Goal: Task Accomplishment & Management: Use online tool/utility

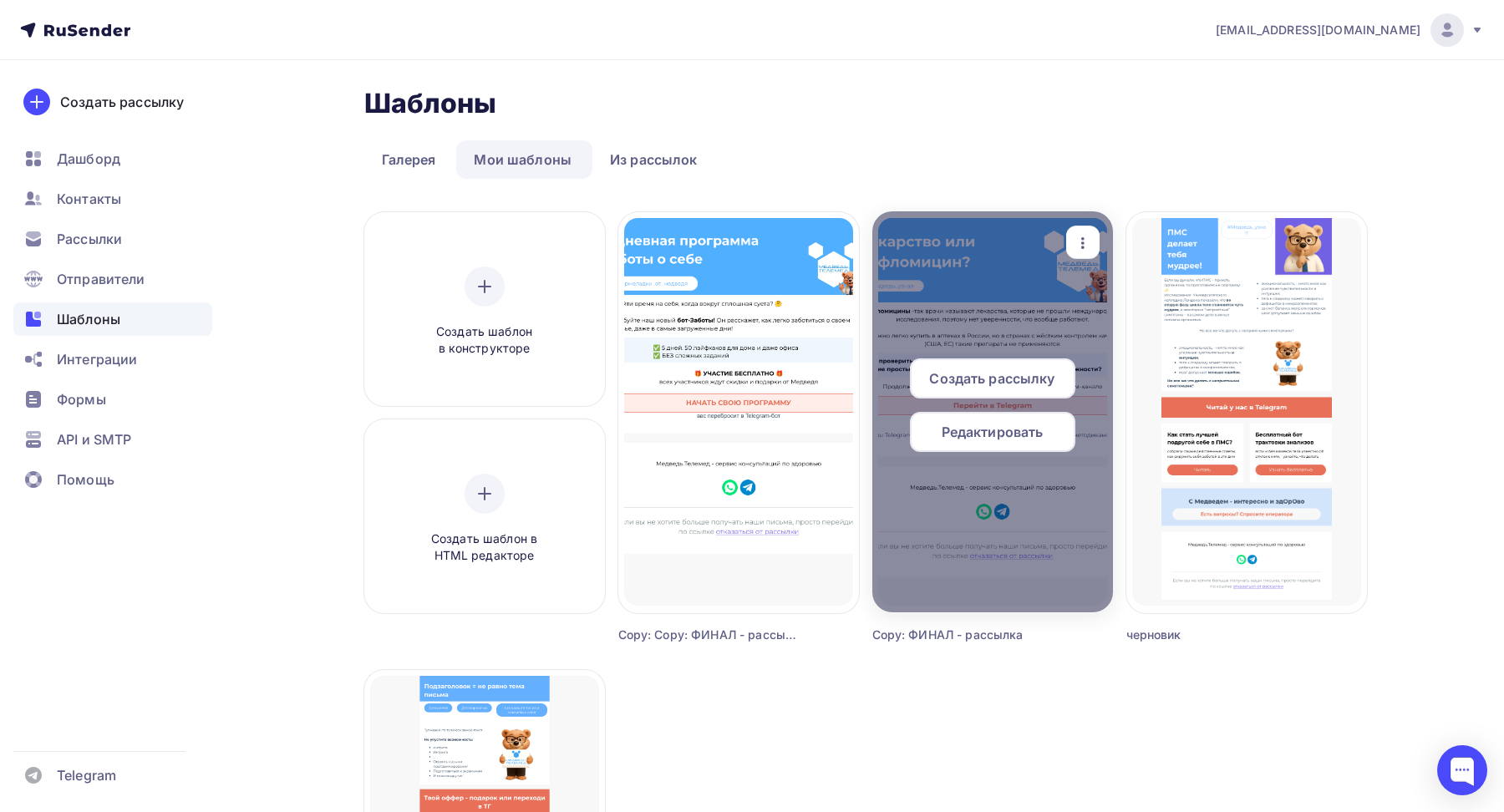
click at [987, 431] on span "Редактировать" at bounding box center [993, 432] width 102 height 20
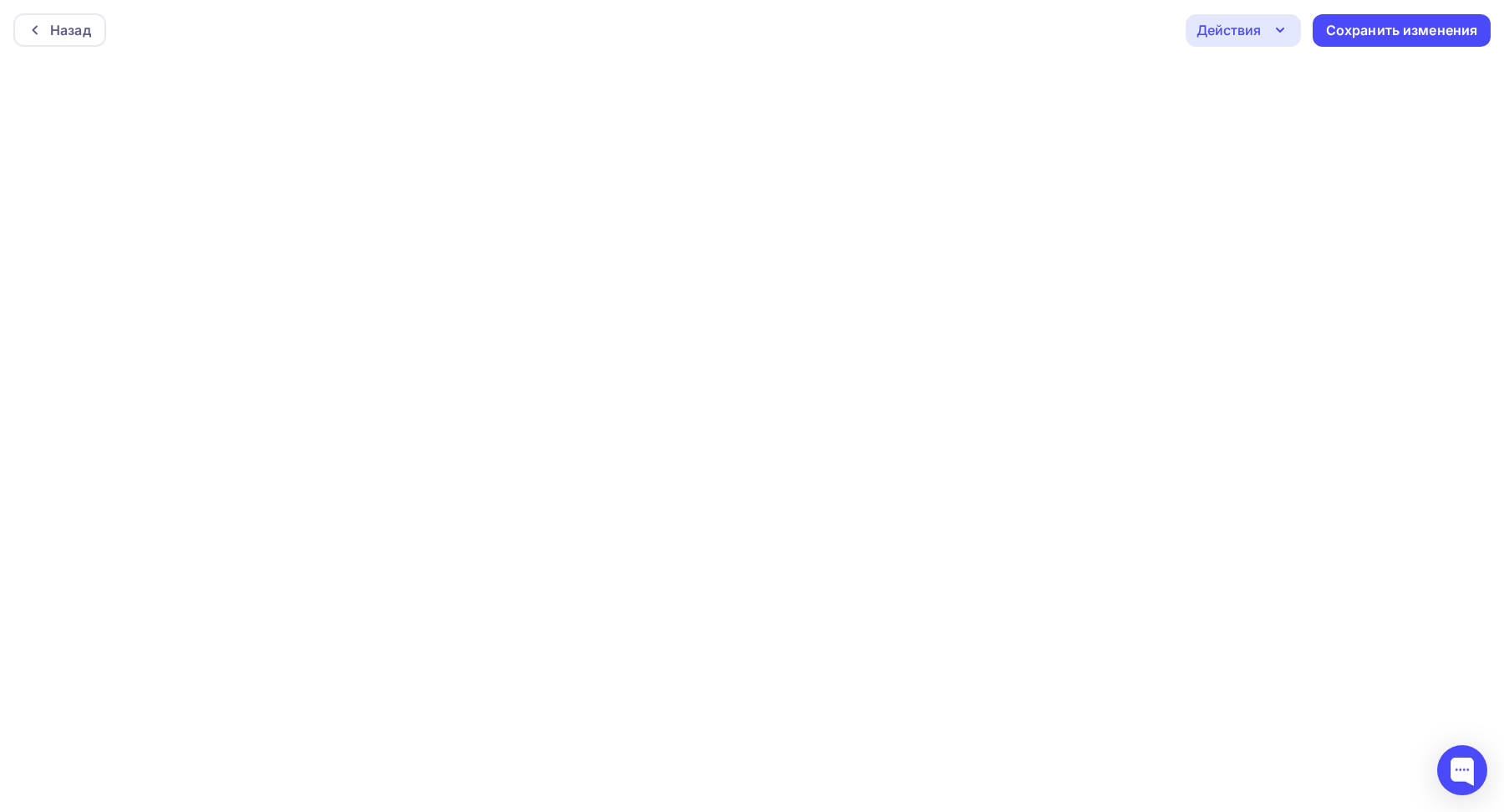
scroll to position [5, 0]
click at [1365, 21] on div "Сохранить изменения" at bounding box center [1402, 25] width 152 height 19
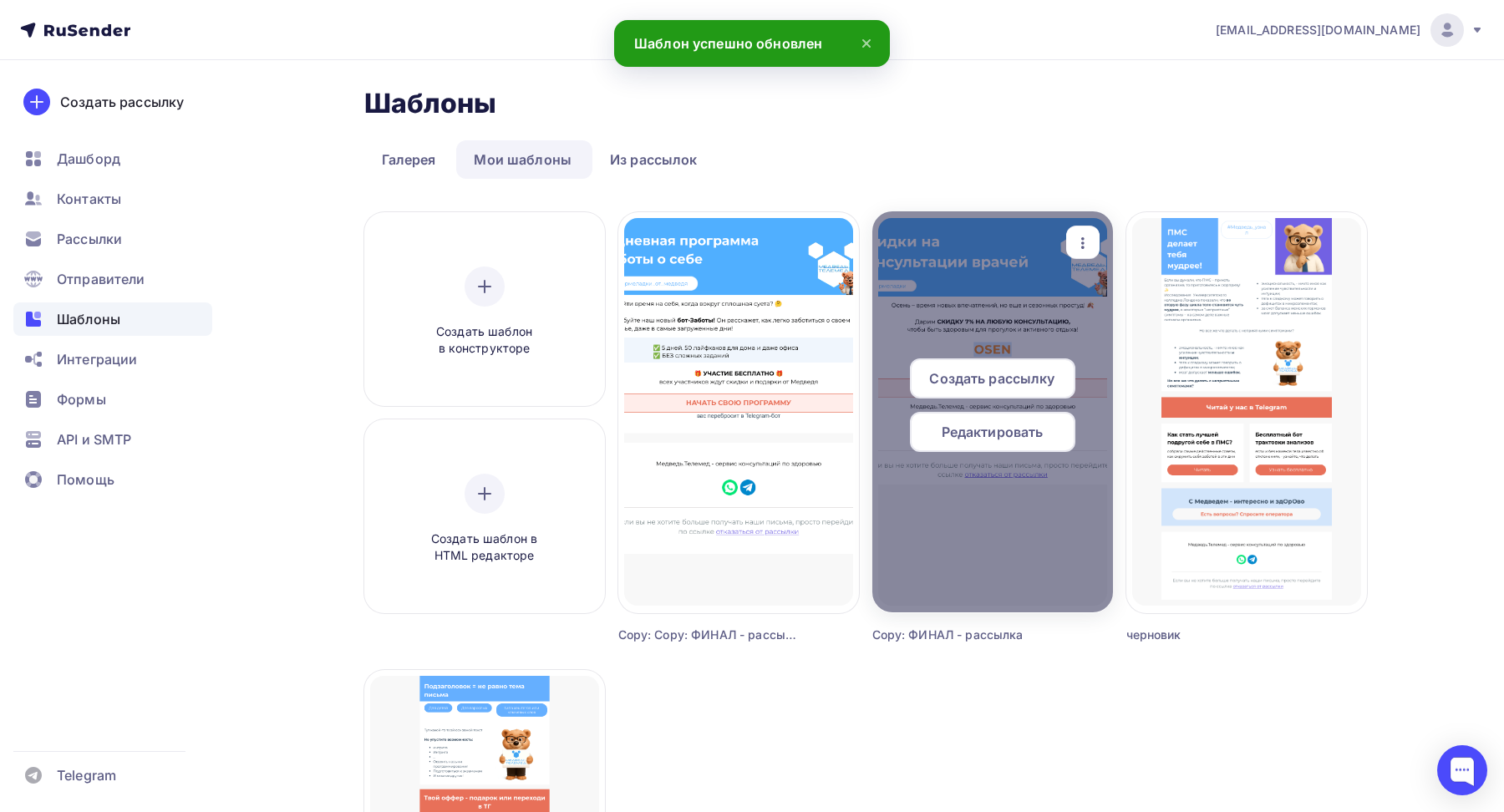
click at [992, 380] on span "Создать рассылку" at bounding box center [992, 379] width 126 height 20
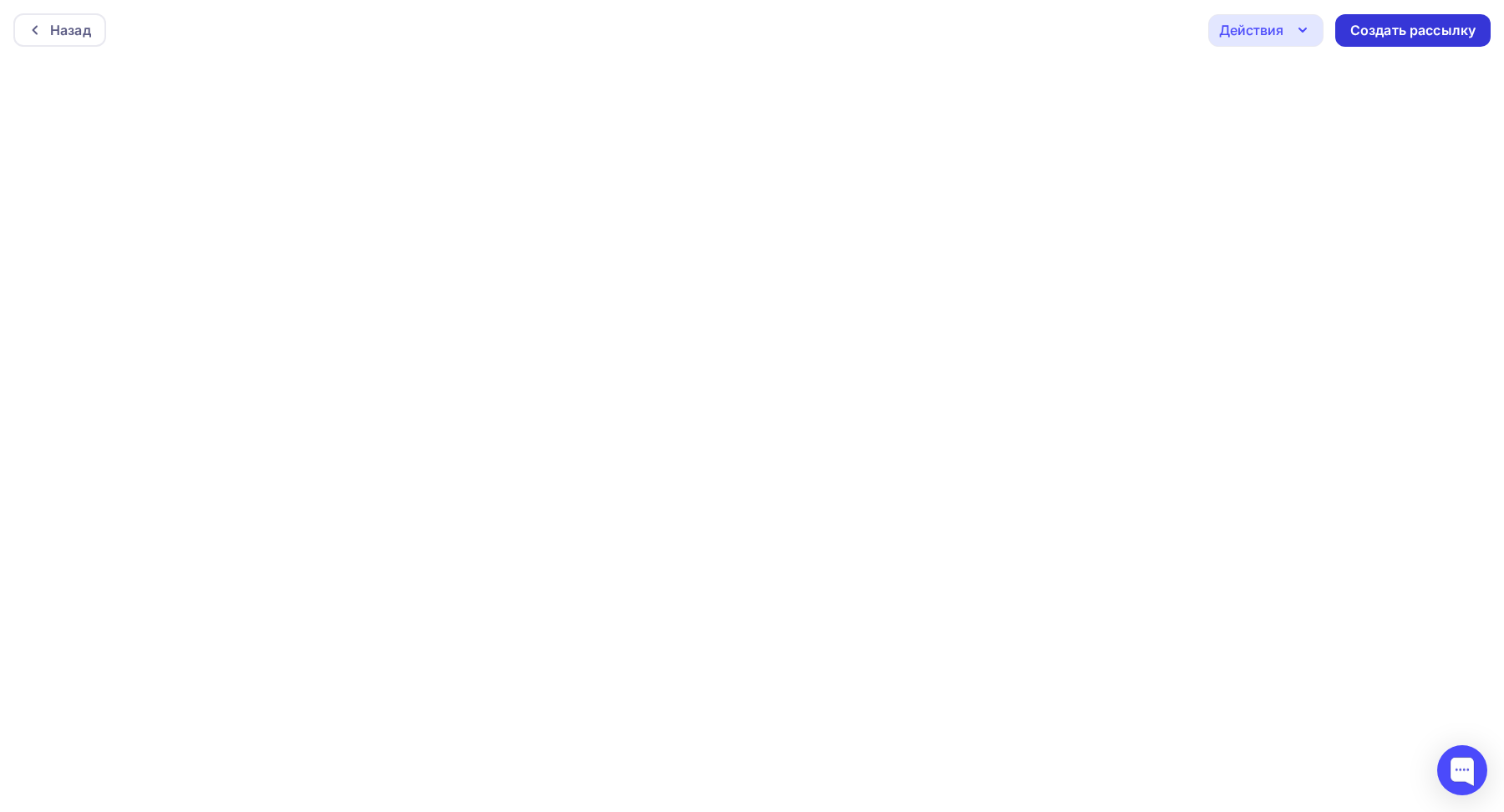
click at [1381, 40] on div "Создать рассылку" at bounding box center [1413, 31] width 156 height 33
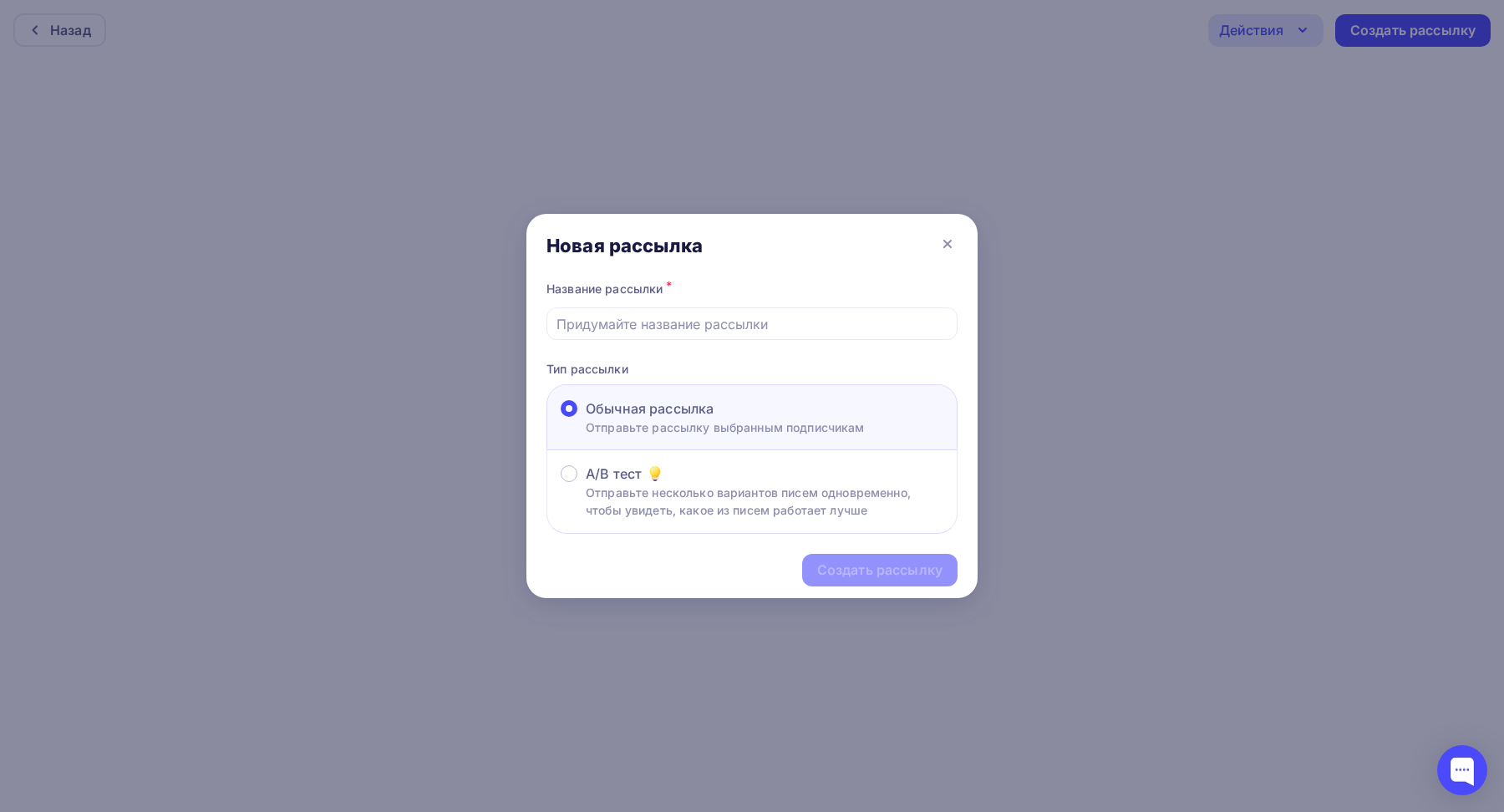
click at [665, 330] on input "text" at bounding box center [752, 324] width 392 height 20
type input "Скидка - осень"
click at [845, 573] on div "Создать рассылку" at bounding box center [880, 570] width 126 height 19
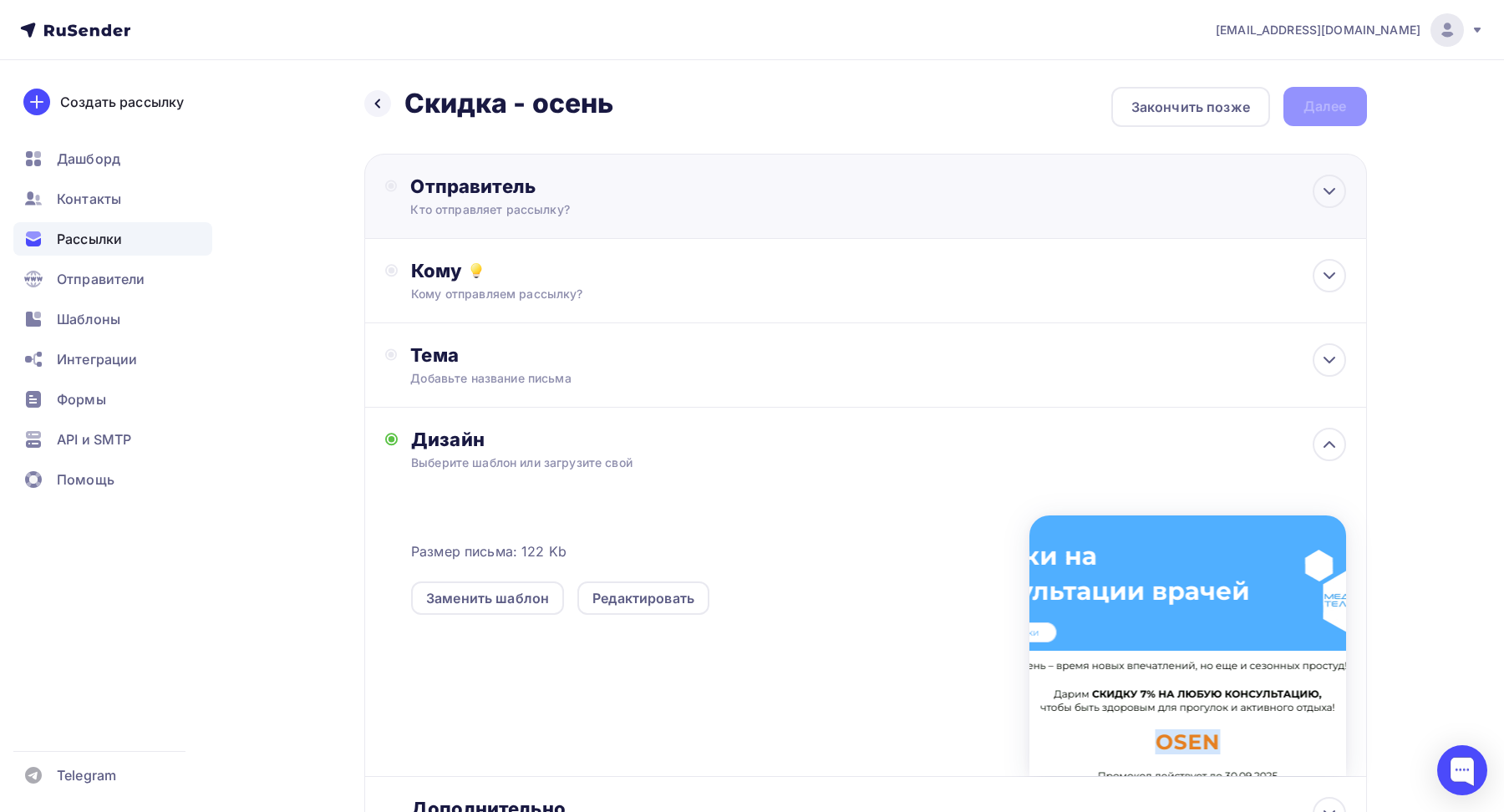
click at [690, 196] on div "Отправитель" at bounding box center [591, 187] width 361 height 24
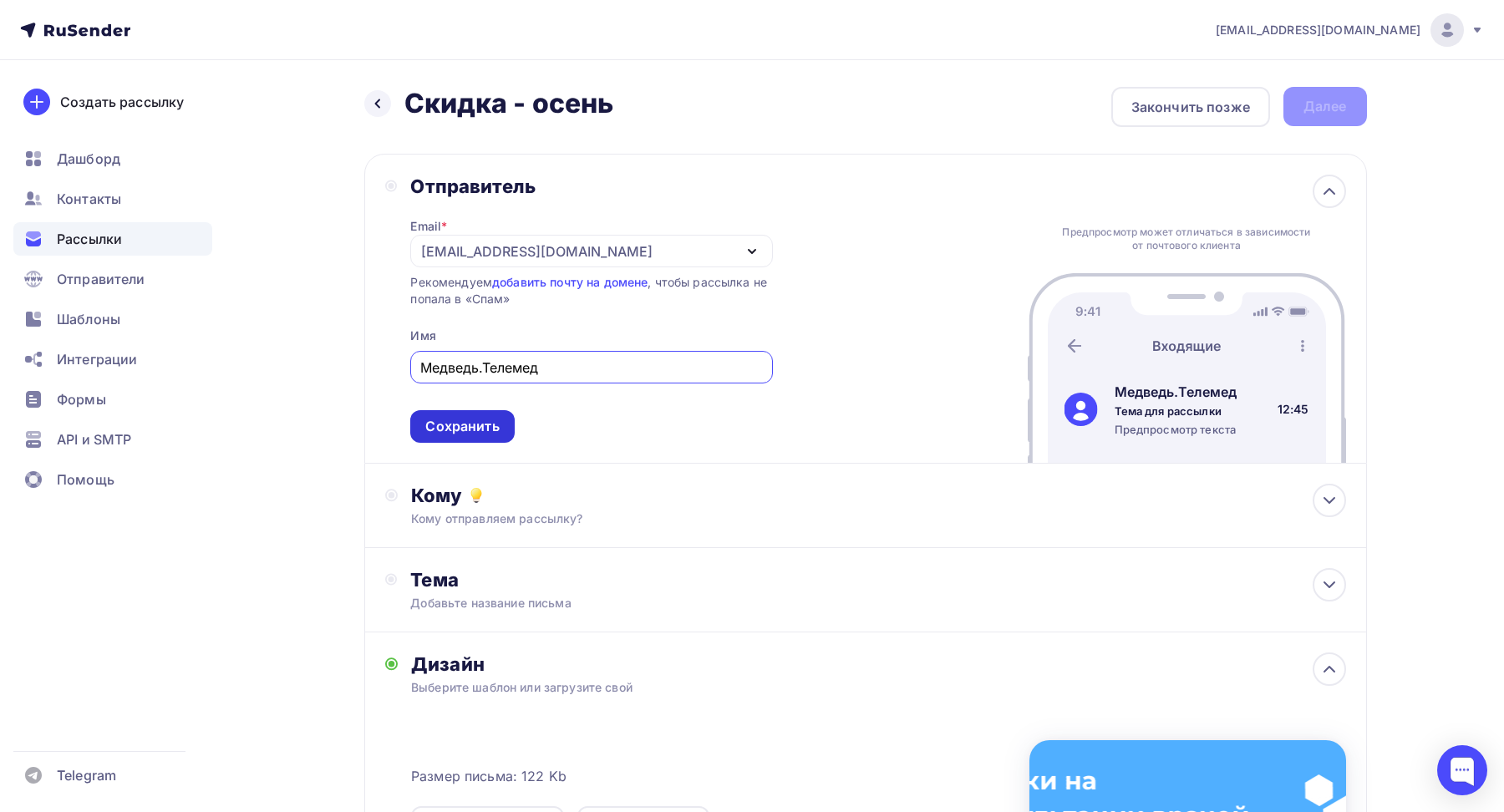
type input "Медведь.Телемед"
click at [459, 433] on div "Сохранить" at bounding box center [462, 426] width 74 height 19
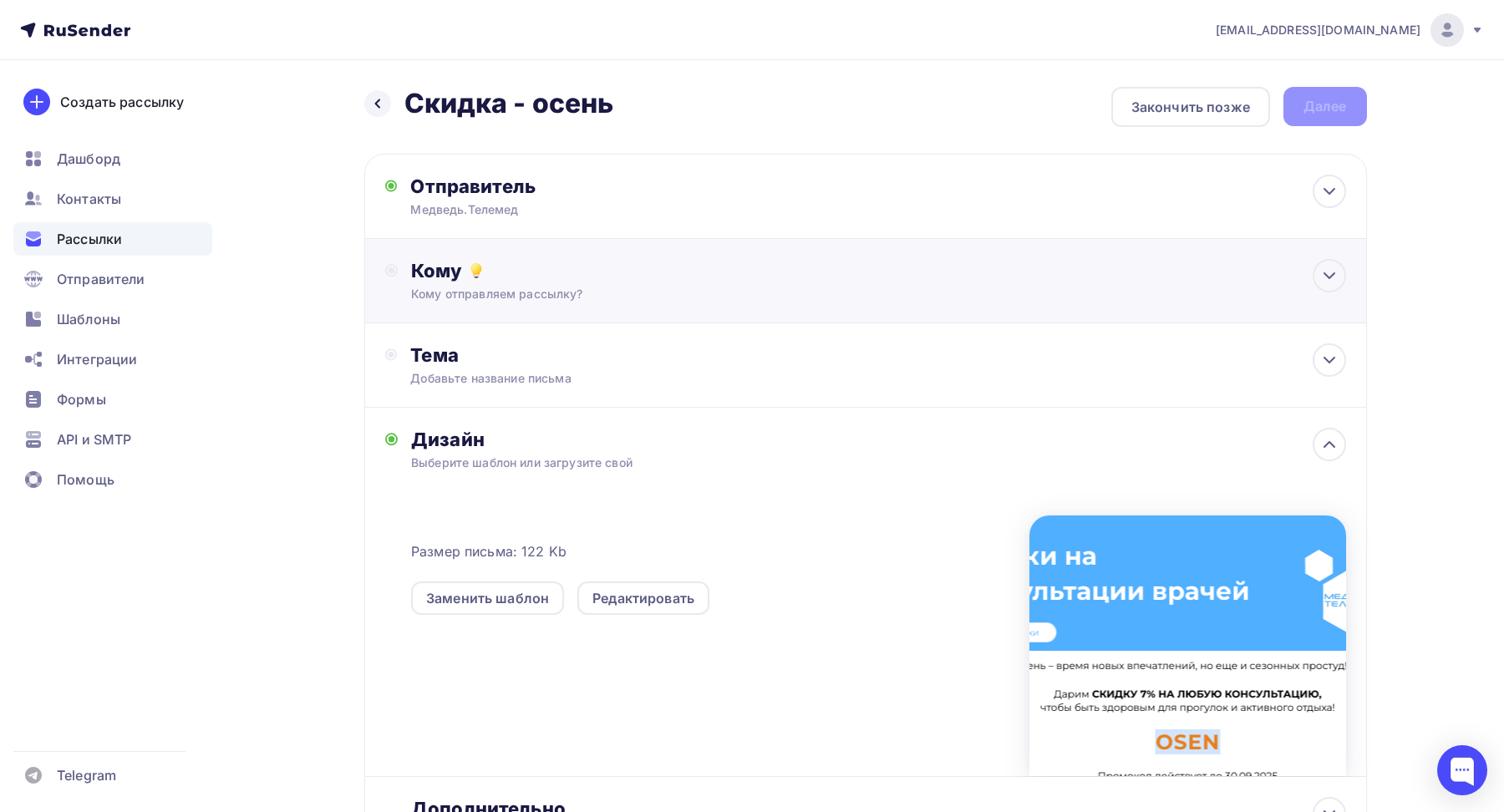
click at [523, 287] on div "Кому отправляем рассылку?" at bounding box center [832, 294] width 841 height 16
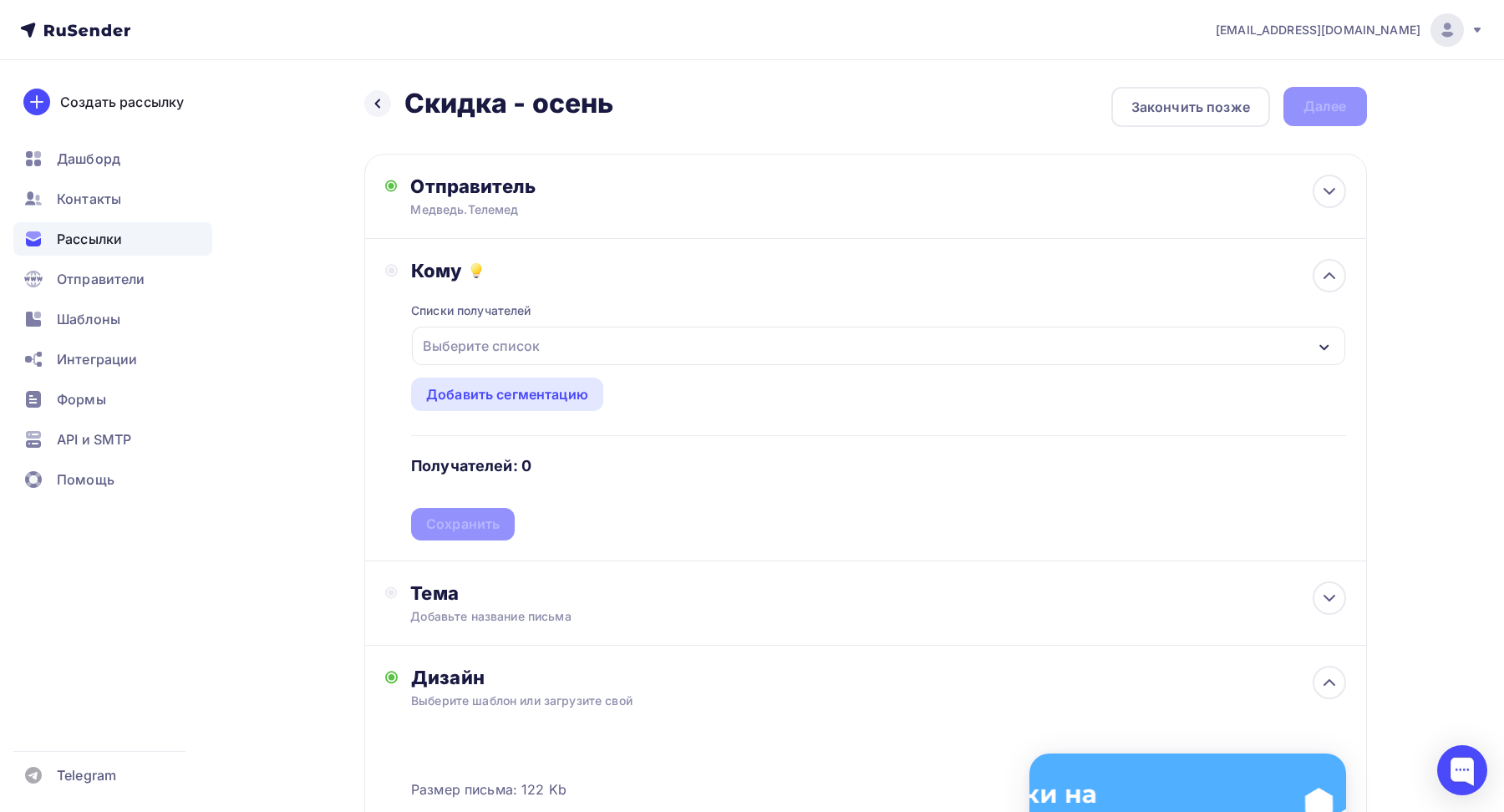
click at [495, 344] on div "Выберите список" at bounding box center [481, 346] width 130 height 30
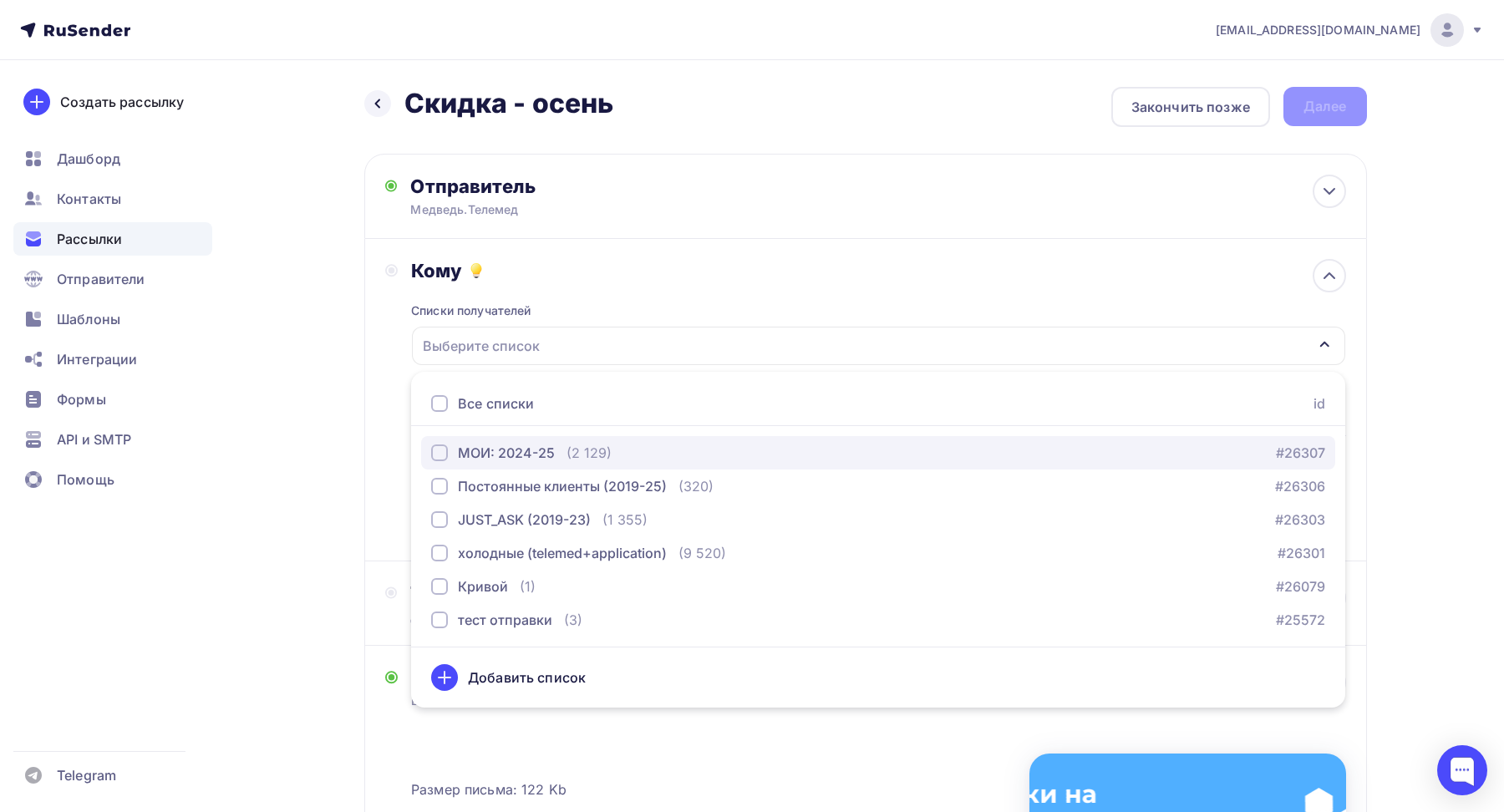
click at [433, 449] on div "button" at bounding box center [440, 452] width 16 height 16
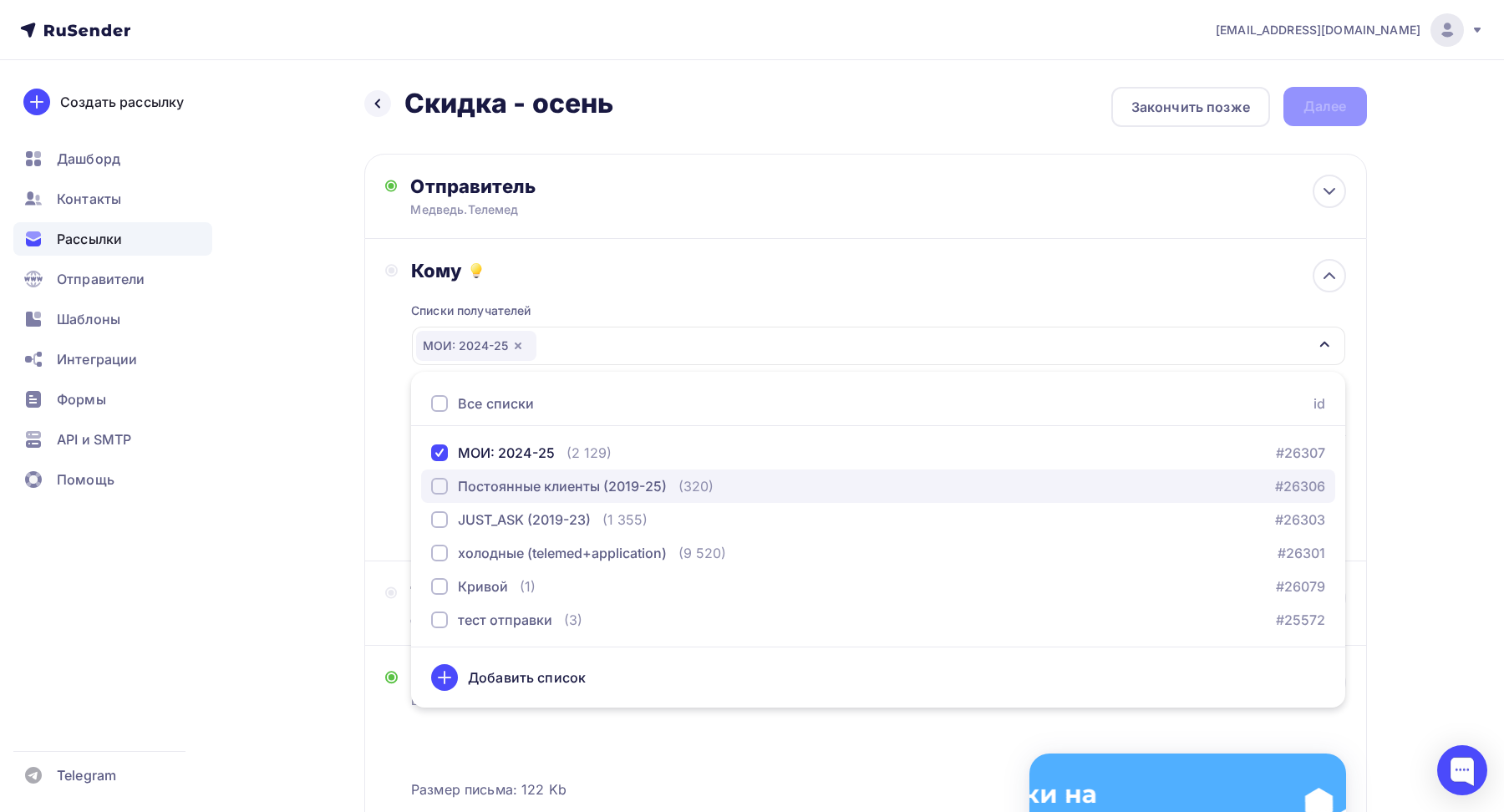
click at [434, 482] on div "button" at bounding box center [440, 486] width 16 height 16
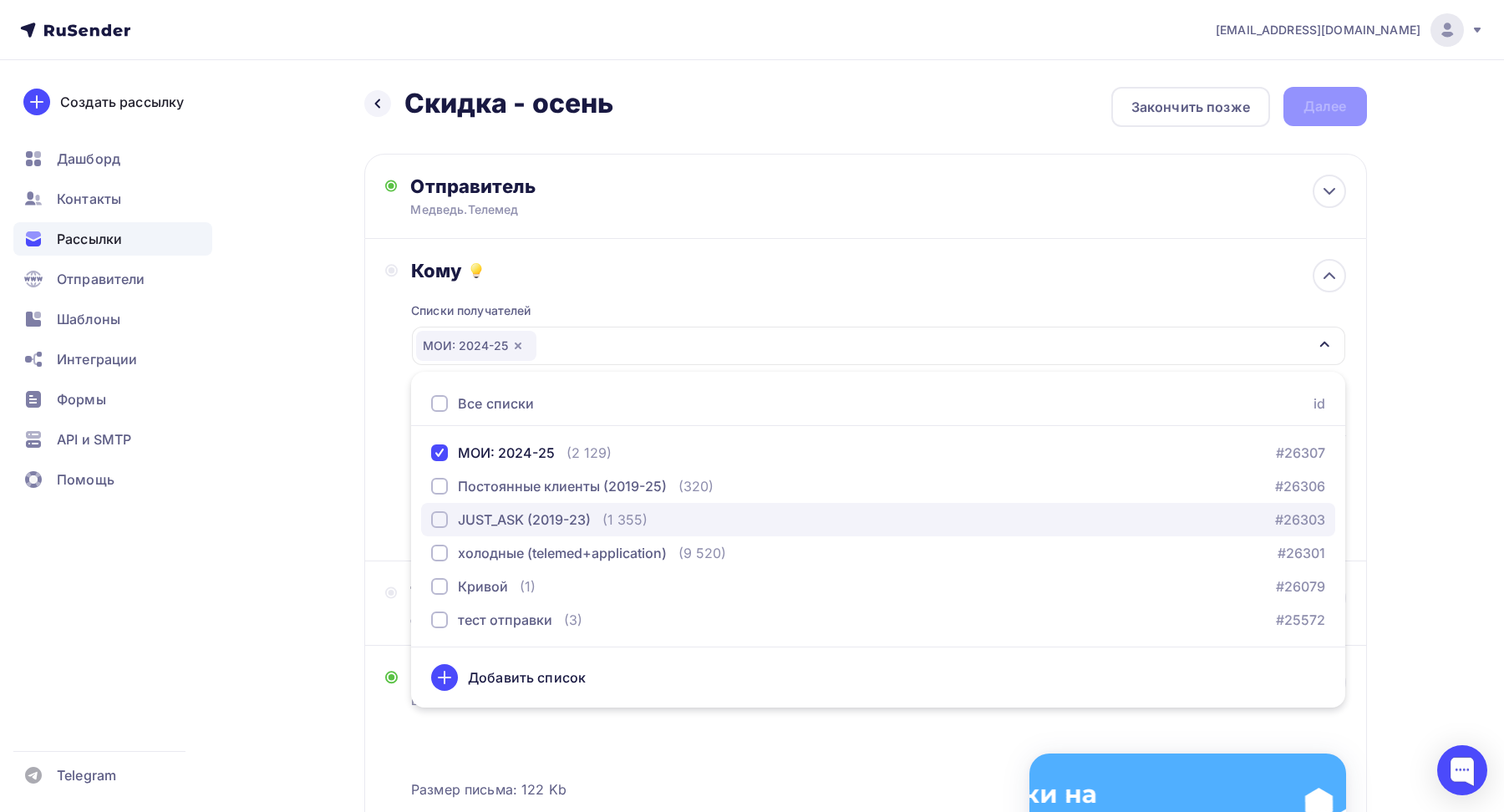
click at [435, 517] on div "button" at bounding box center [440, 520] width 16 height 16
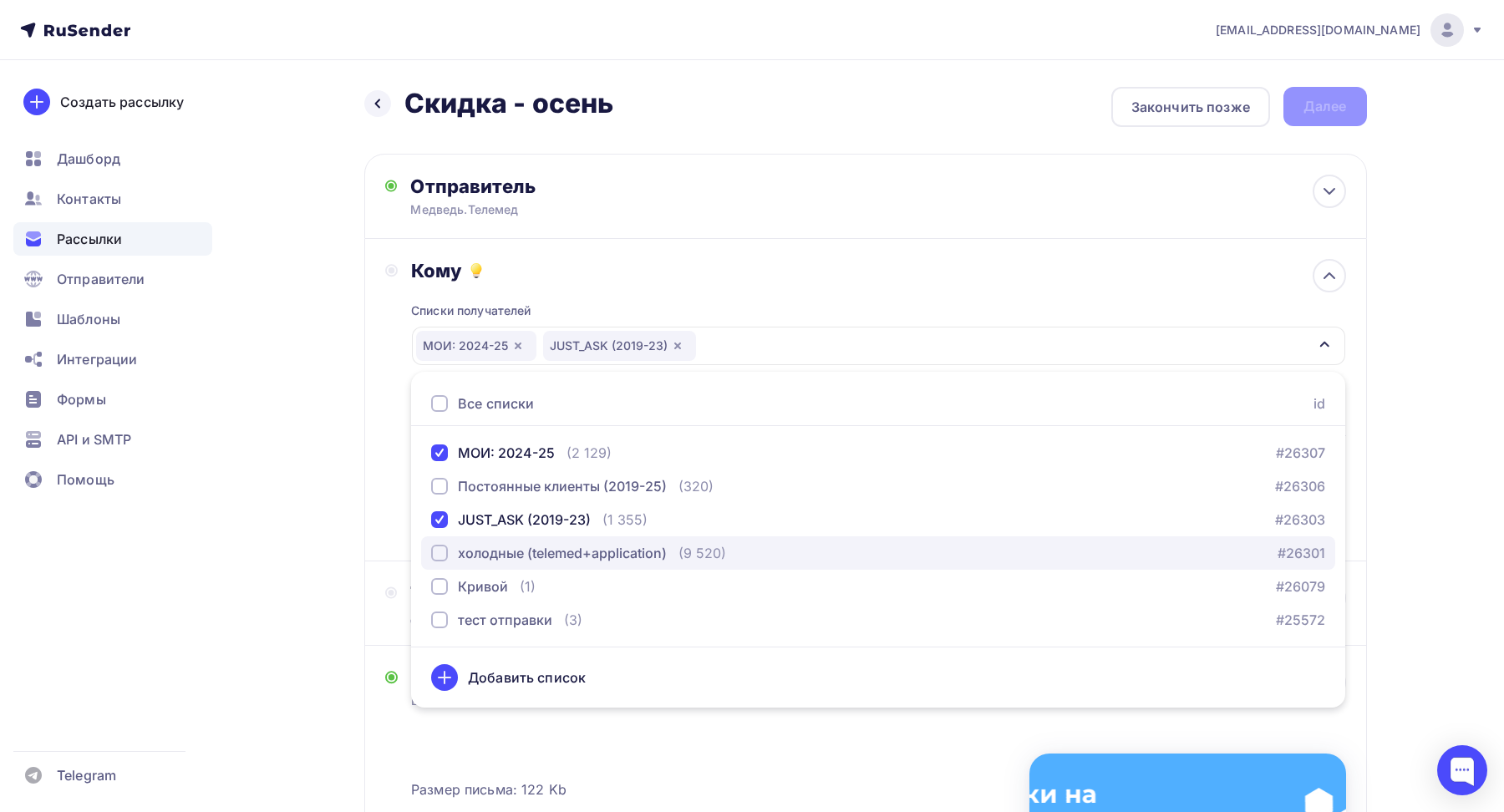
click at [442, 551] on div "button" at bounding box center [440, 553] width 16 height 16
click at [390, 473] on div "Кому Списки получателей МОИ: 2024-25 JUST_ASK (2019-23) холодные (telemed+appli…" at bounding box center [866, 400] width 961 height 281
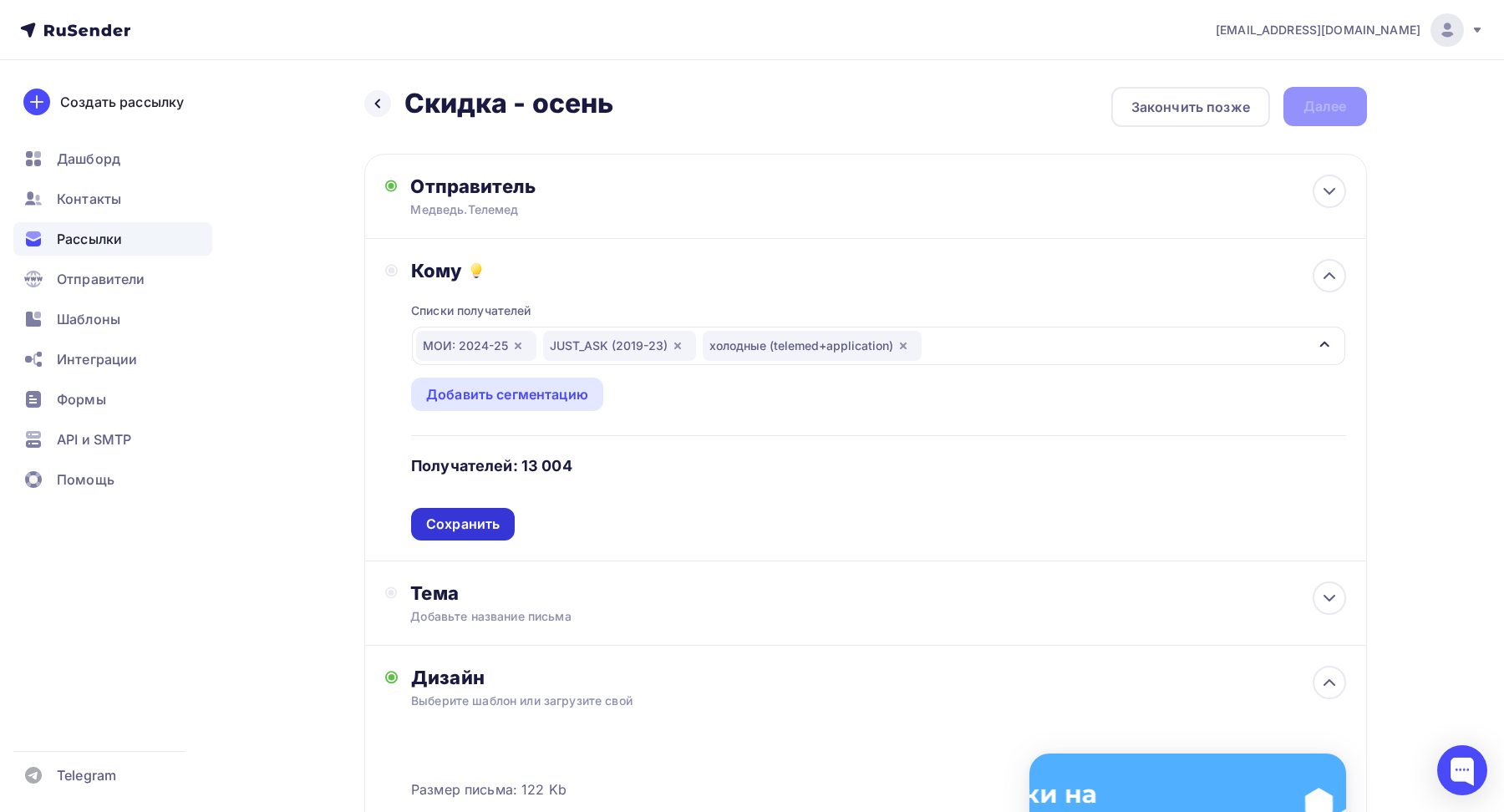
click at [460, 521] on div "Сохранить" at bounding box center [462, 523] width 74 height 19
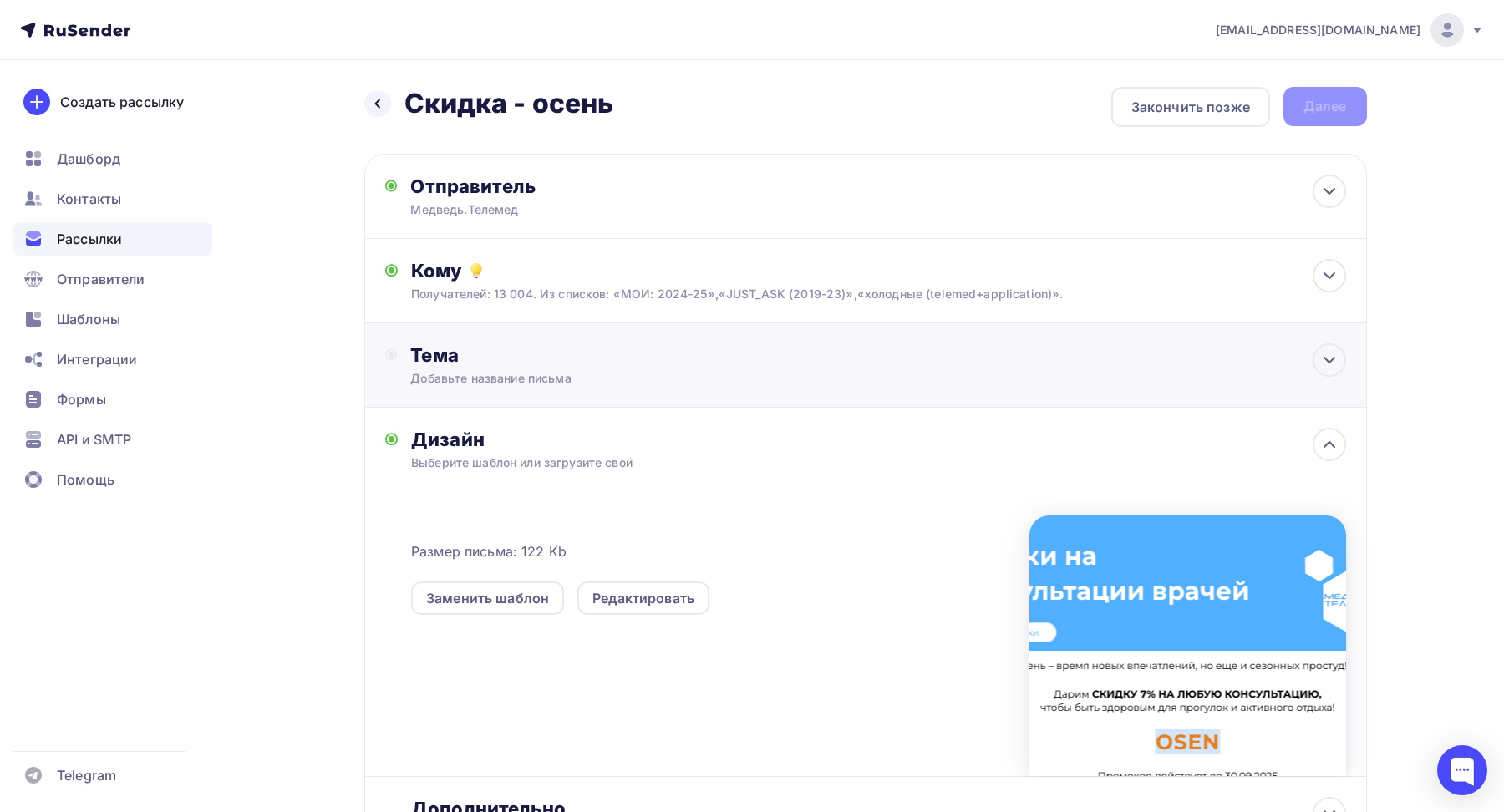
click at [510, 371] on div "Добавьте название письма" at bounding box center [559, 379] width 298 height 16
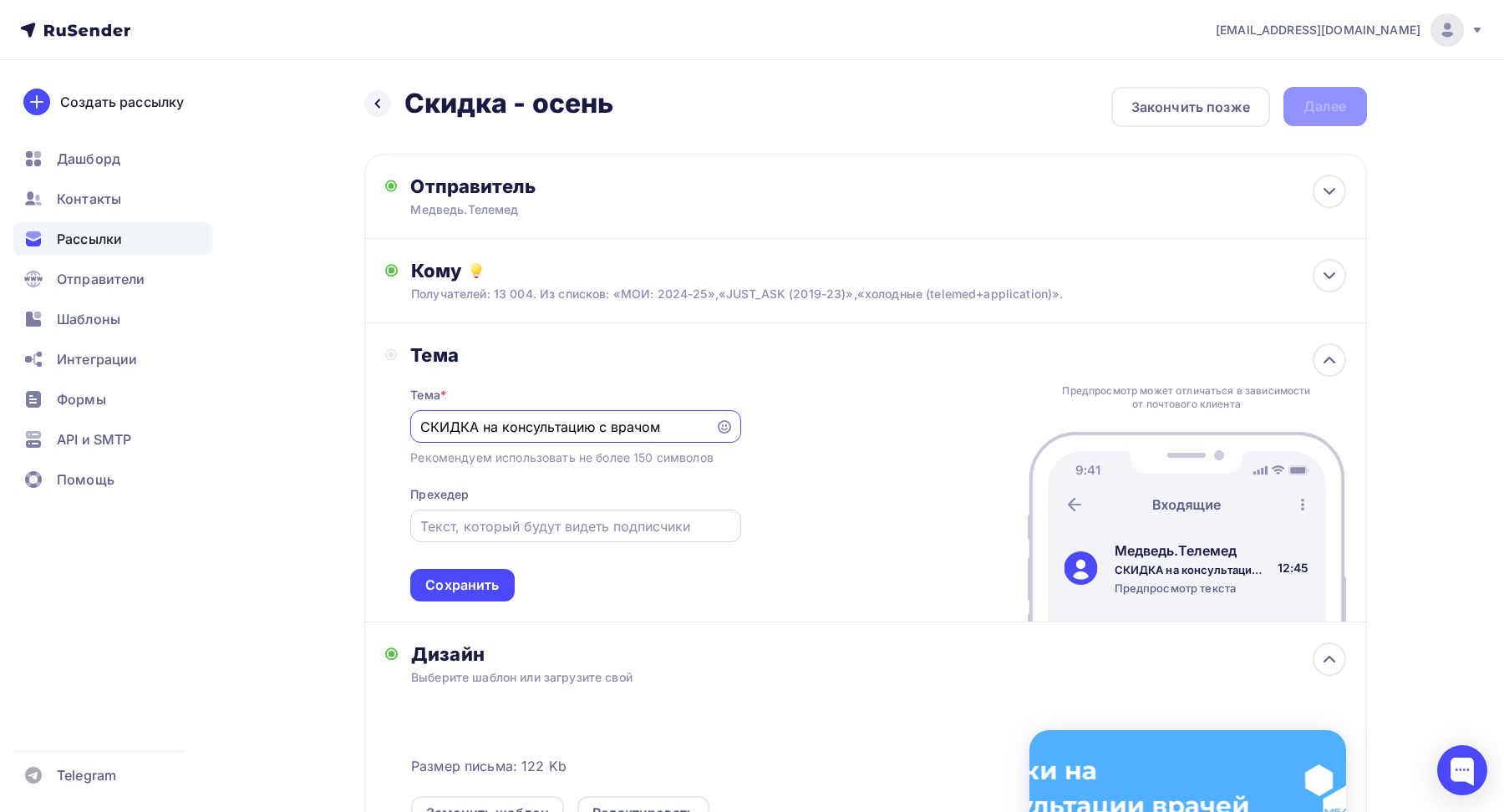
type input "СКИДКА на консультацию с врачом"
click at [472, 521] on input "text" at bounding box center [576, 526] width 311 height 20
paste input "🍂 Осень – время заботы о здоровье"
drag, startPoint x: 545, startPoint y: 528, endPoint x: 554, endPoint y: 500, distance: 29.4
click at [545, 525] on input "🍂 Осень – время заботы о здоровье" at bounding box center [576, 526] width 311 height 20
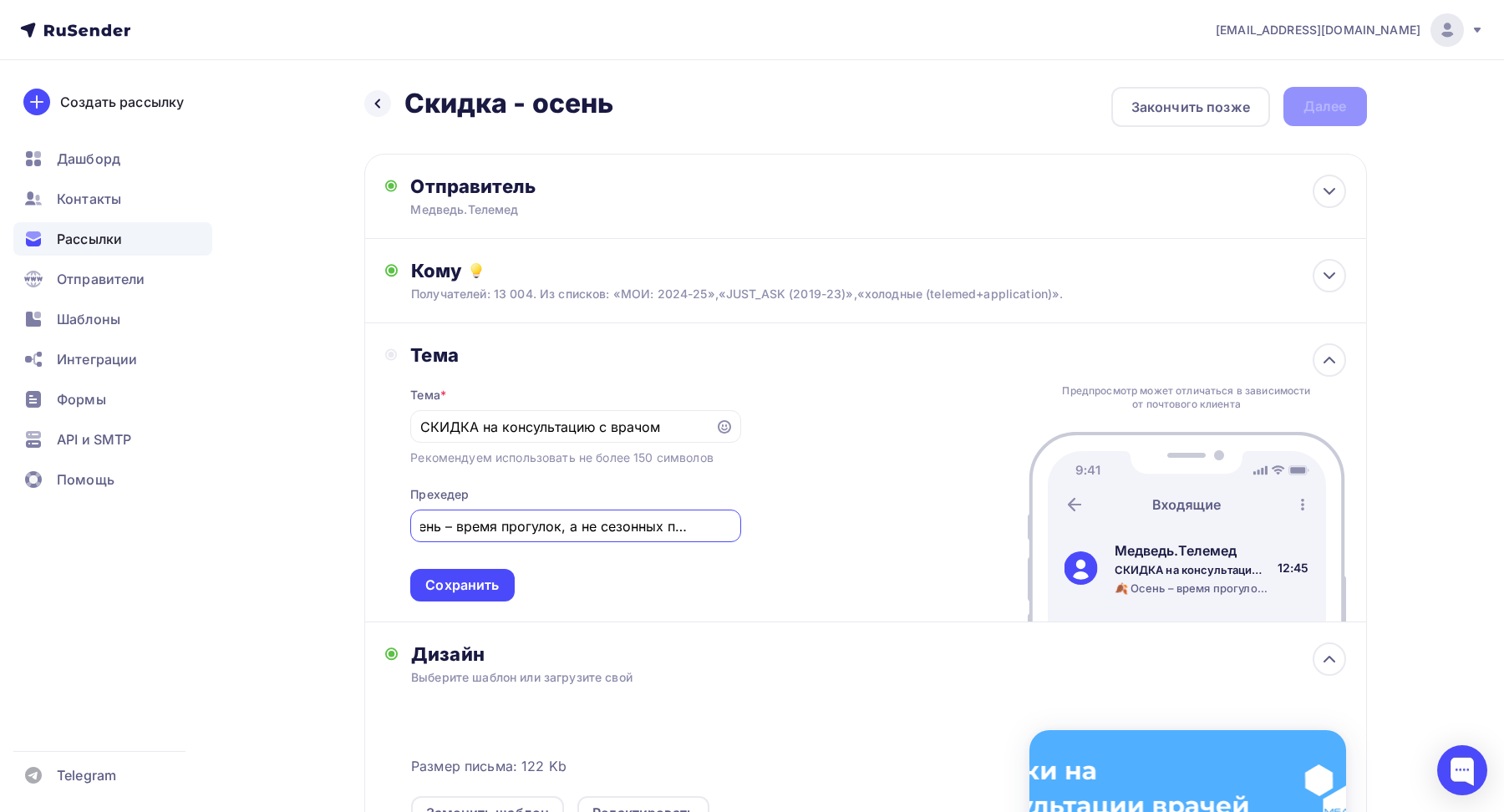
scroll to position [0, 164]
click at [613, 527] on input "🍂 Осень – время прогулок, а не сезонных простуд. заботы о здоровье" at bounding box center [576, 526] width 311 height 20
drag, startPoint x: 442, startPoint y: 525, endPoint x: 405, endPoint y: 524, distance: 37.0
click at [405, 524] on div "[PERSON_NAME] * СКИДКА на консультацию с врачом Рекомендуем использовать не бол…" at bounding box center [563, 472] width 356 height 259
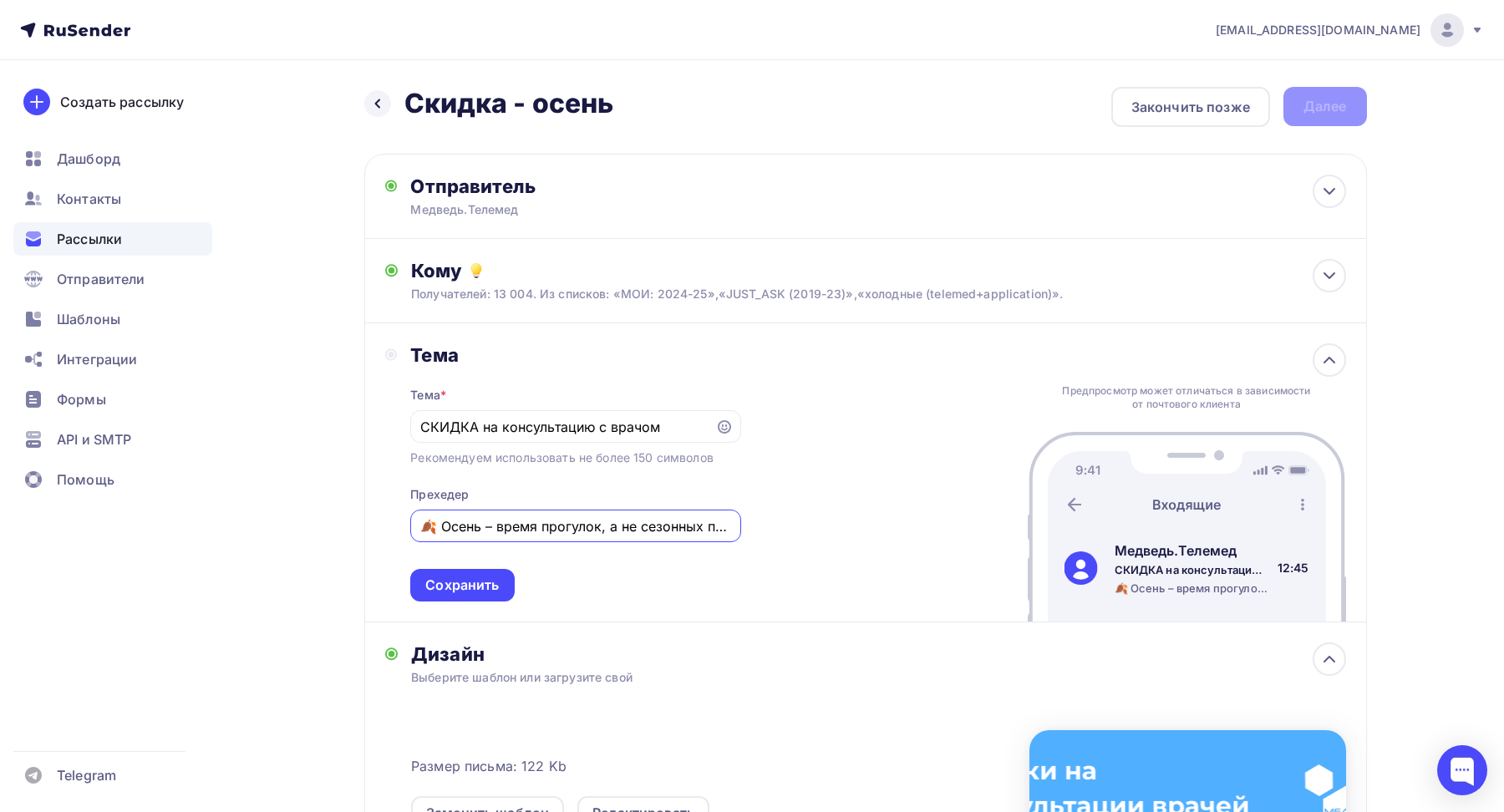
paste input "🍁"
click at [729, 525] on input "🍁 Осень – время прогулок, а не сезонных простуд. Заботьтесь о здоровье вместе с…" at bounding box center [576, 526] width 311 height 20
type input "🍁 Осень – время прогулок, а не сезонных простуд. Заботьтесь о здоровье вместе с…"
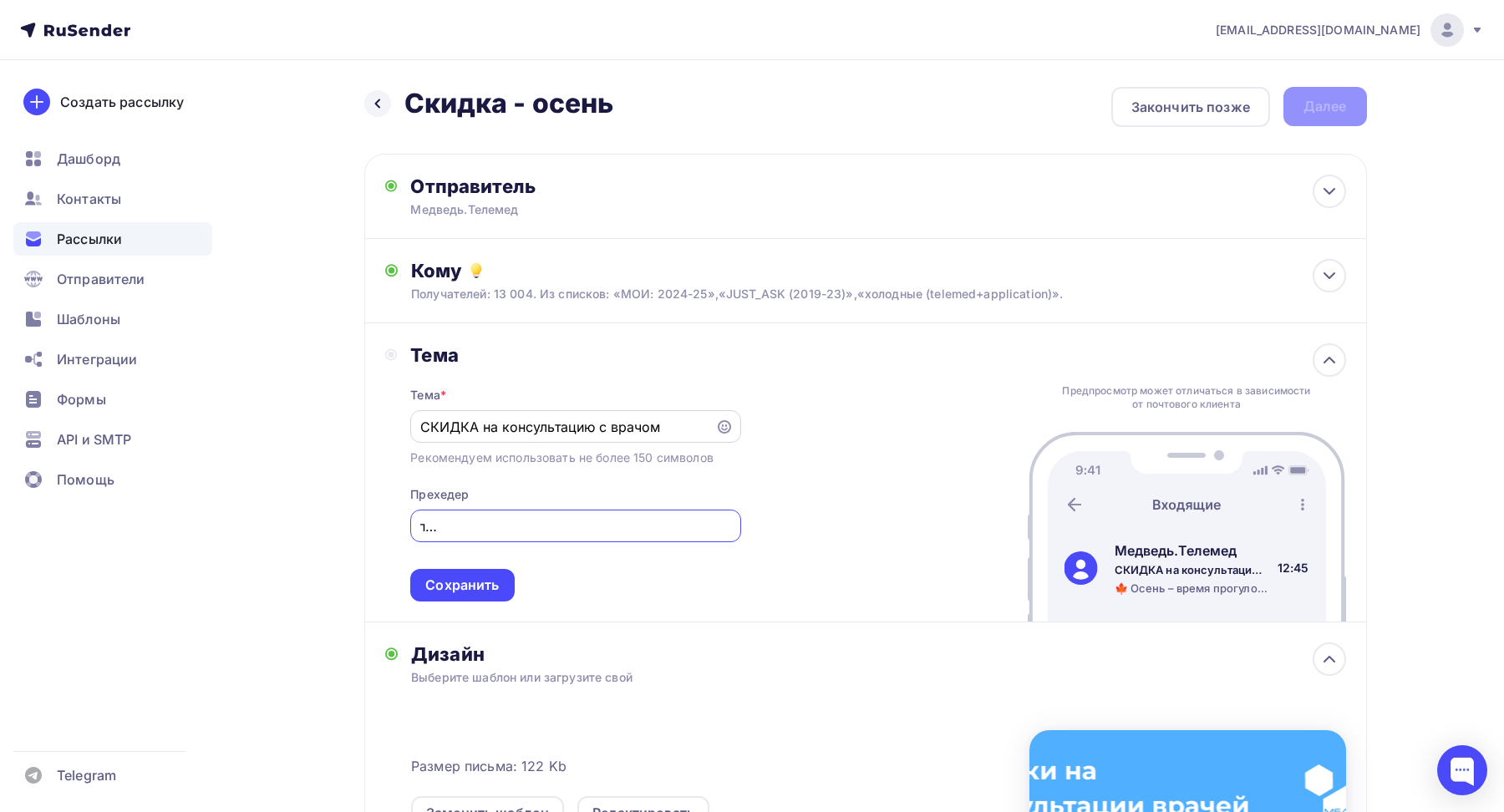
click at [666, 427] on input "СКИДКА на консультацию с врачом" at bounding box center [564, 427] width 286 height 20
click at [424, 428] on input "СКИДКА на консультацию с врачом" at bounding box center [564, 427] width 286 height 20
paste input "🍁"
type input "🍁 СКИДКА на консультацию с врачом"
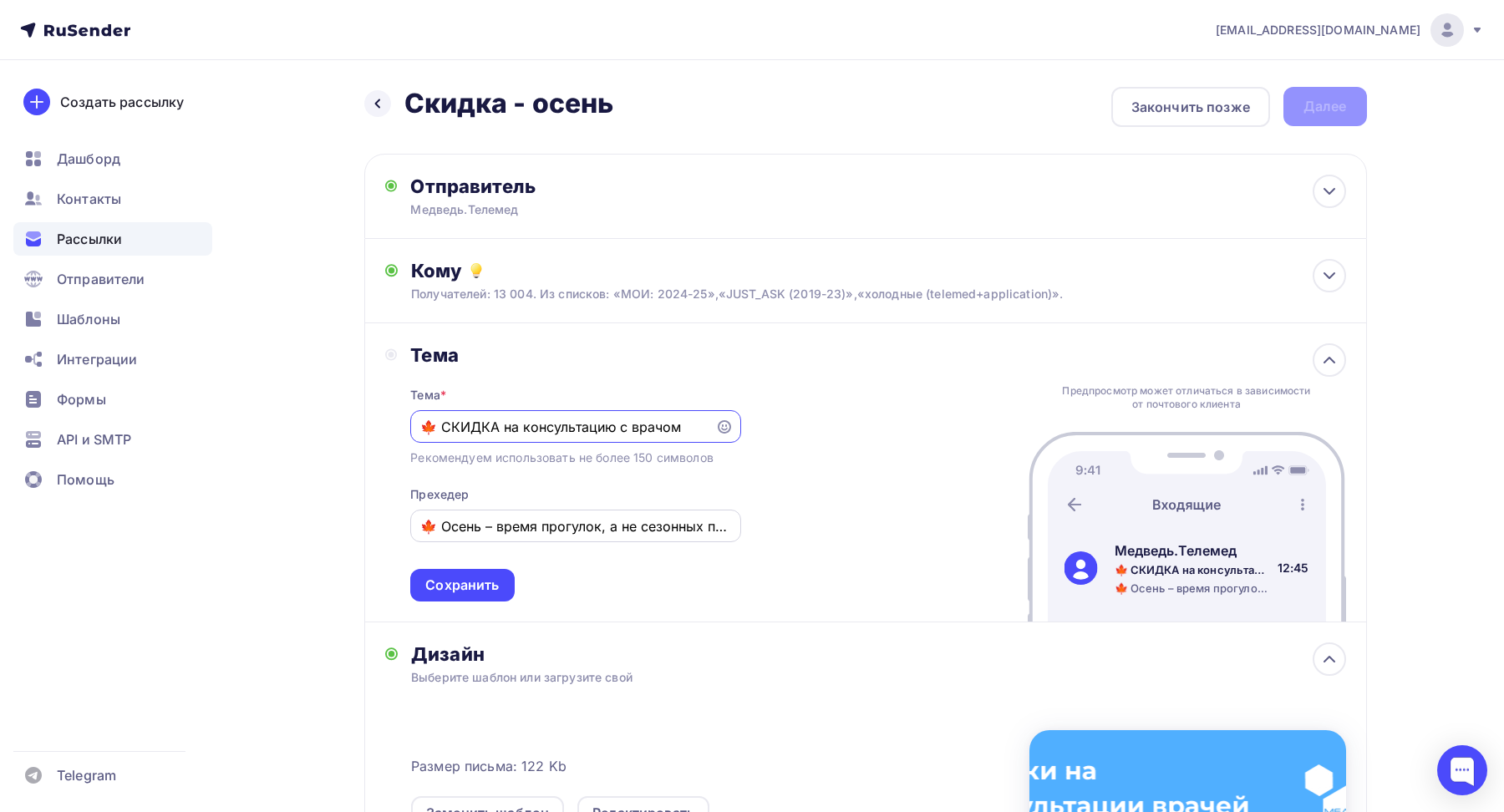
click at [438, 526] on input "🍁 Осень – время прогулок, а не сезонных простуд. Заботьтесь о здоровье вместе с…" at bounding box center [576, 526] width 311 height 20
click at [706, 525] on input "Осень – время прогулок, а не сезонных простуд. Заботьтесь о здоровье вместе с н…" at bounding box center [576, 526] width 311 height 20
paste input "🤒"
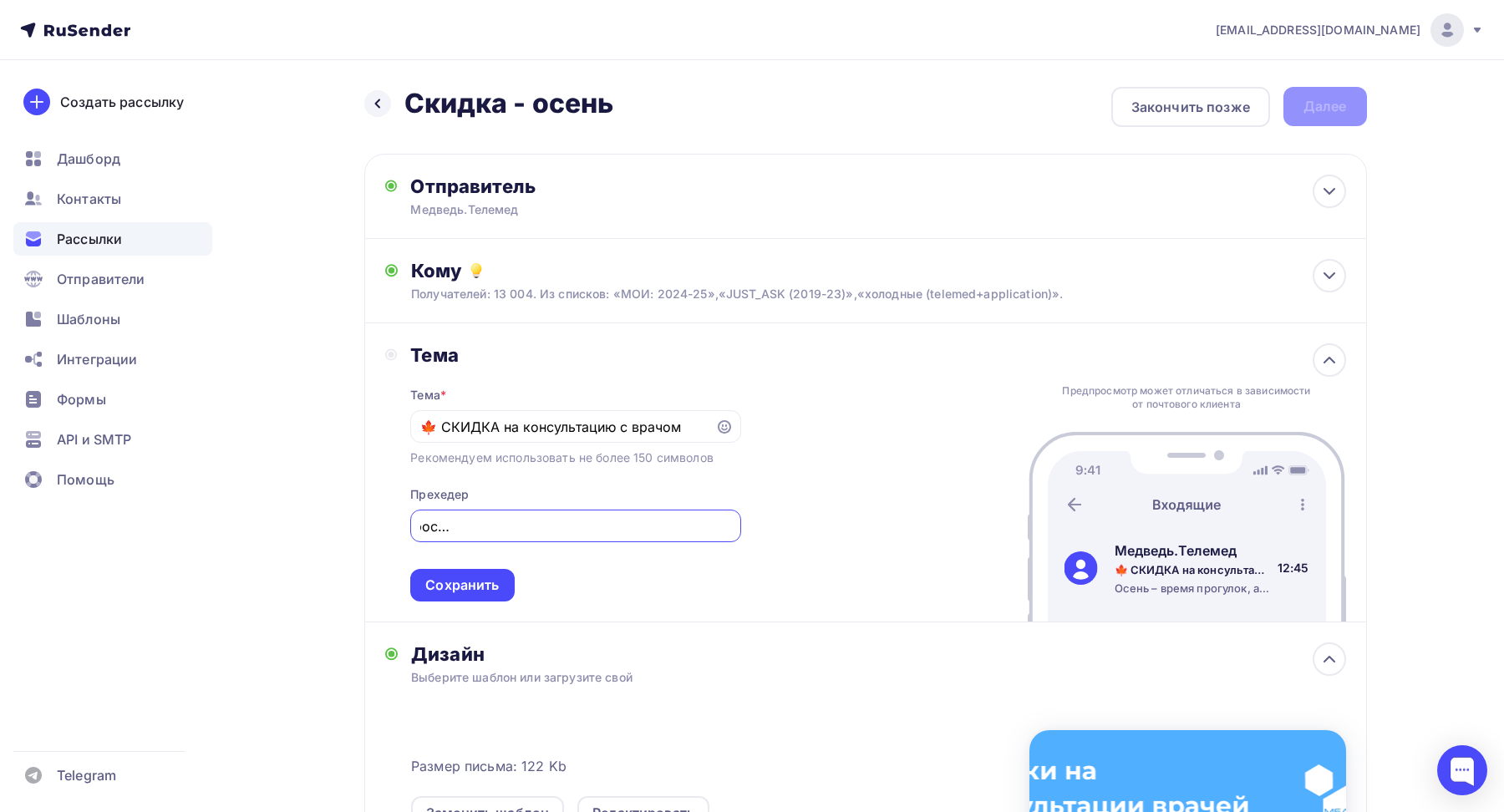
drag, startPoint x: 635, startPoint y: 530, endPoint x: 483, endPoint y: 527, distance: 152.0
click at [483, 527] on input "Осень – время прогулок, а не сезонных простуд🤒. Заботьтесь о здоровье вместе с …" at bounding box center [576, 526] width 311 height 20
drag, startPoint x: 695, startPoint y: 527, endPoint x: 729, endPoint y: 532, distance: 34.4
click at [729, 532] on input "Осень – время прогулок, а не сезонных простуд🤒. Будьте здоровы вместе с нами!" at bounding box center [576, 526] width 311 height 20
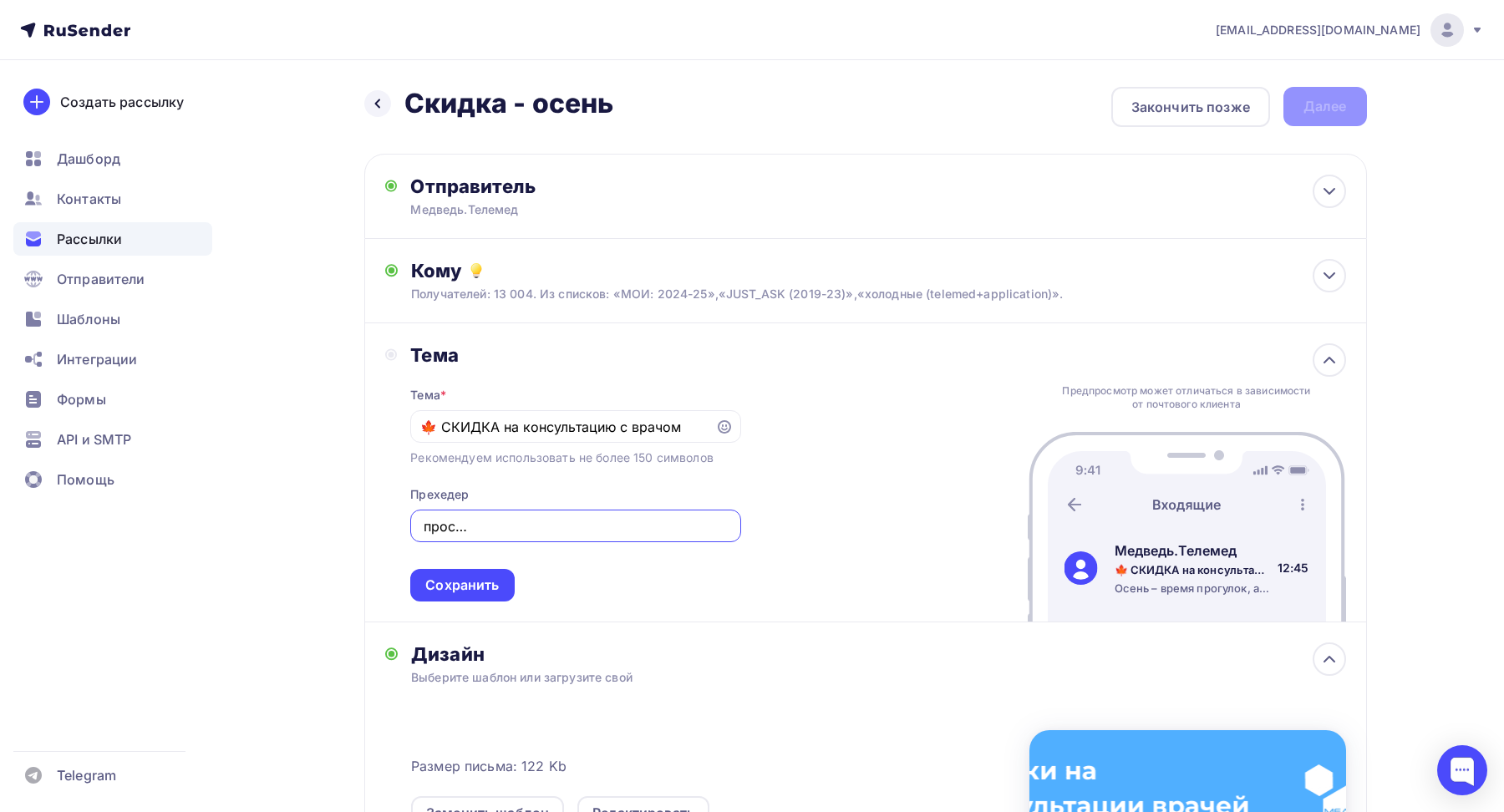
scroll to position [0, 273]
type input "Осень – время прогулок, а не сезонных простуд🤒. Будьте здоровы вместе с [PERSON…"
click at [439, 435] on input "🍁 СКИДКА на консультацию с врачом" at bounding box center [564, 427] width 286 height 20
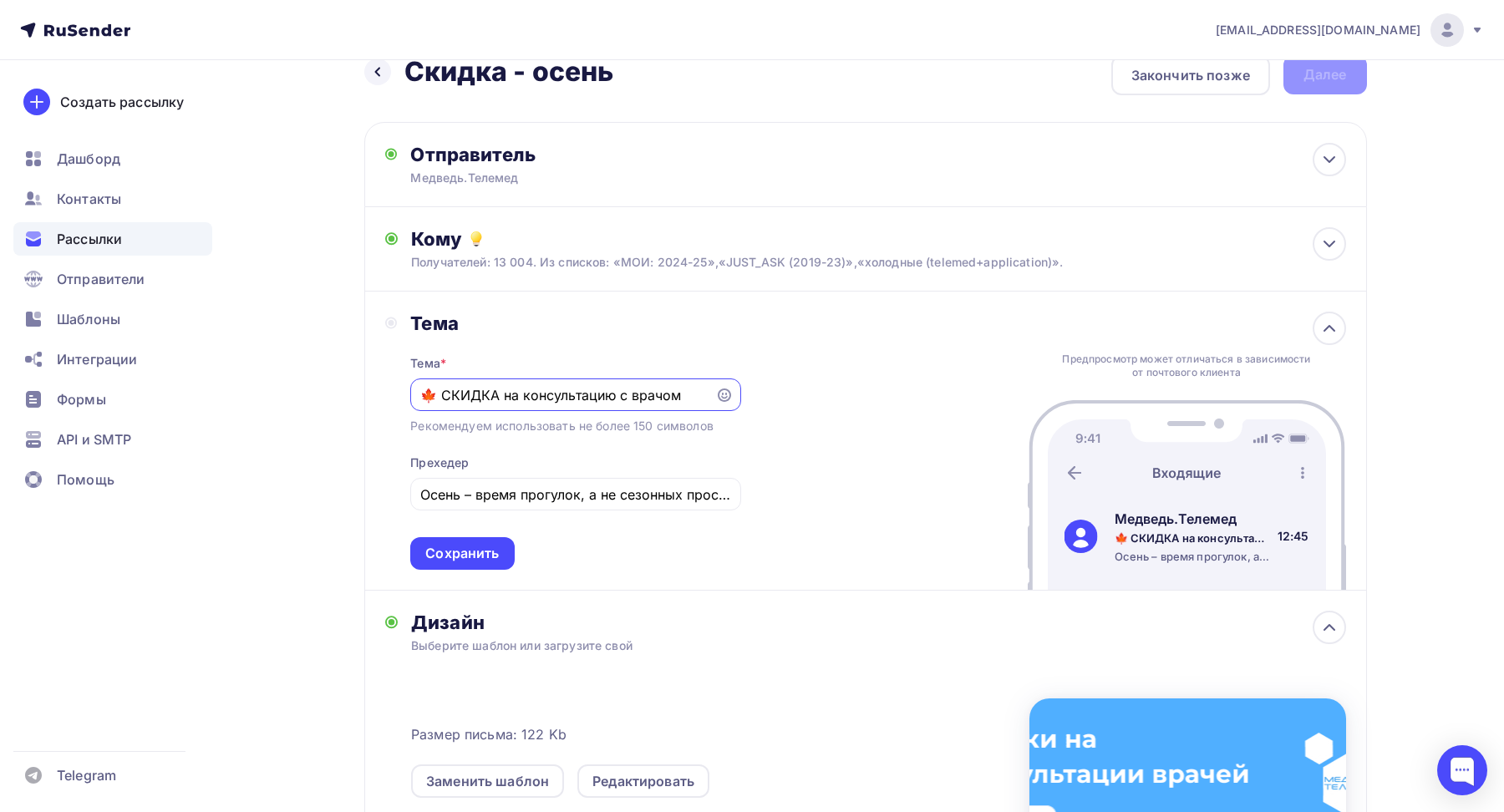
scroll to position [37, 0]
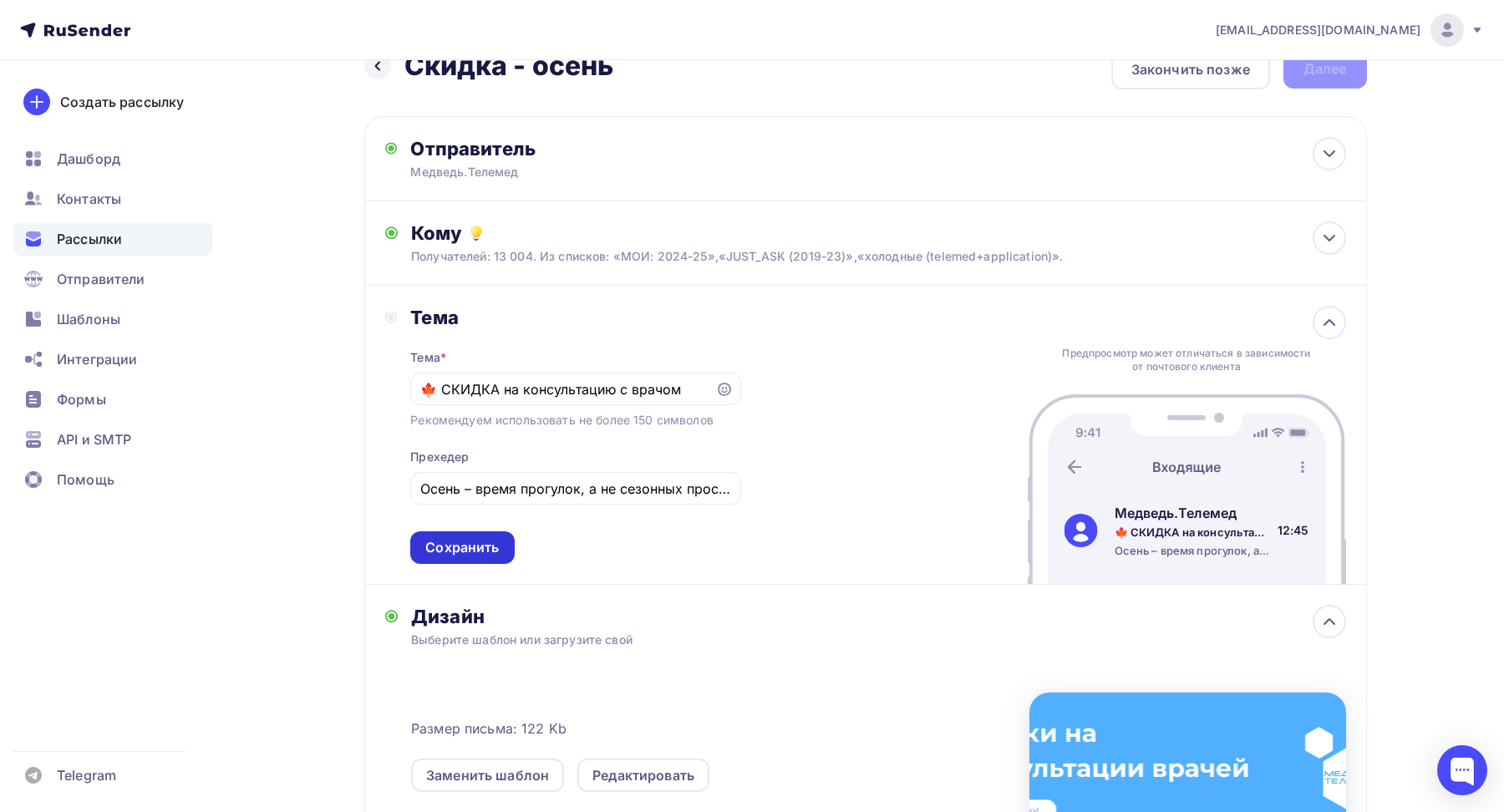
click at [484, 543] on div "Сохранить" at bounding box center [462, 547] width 74 height 19
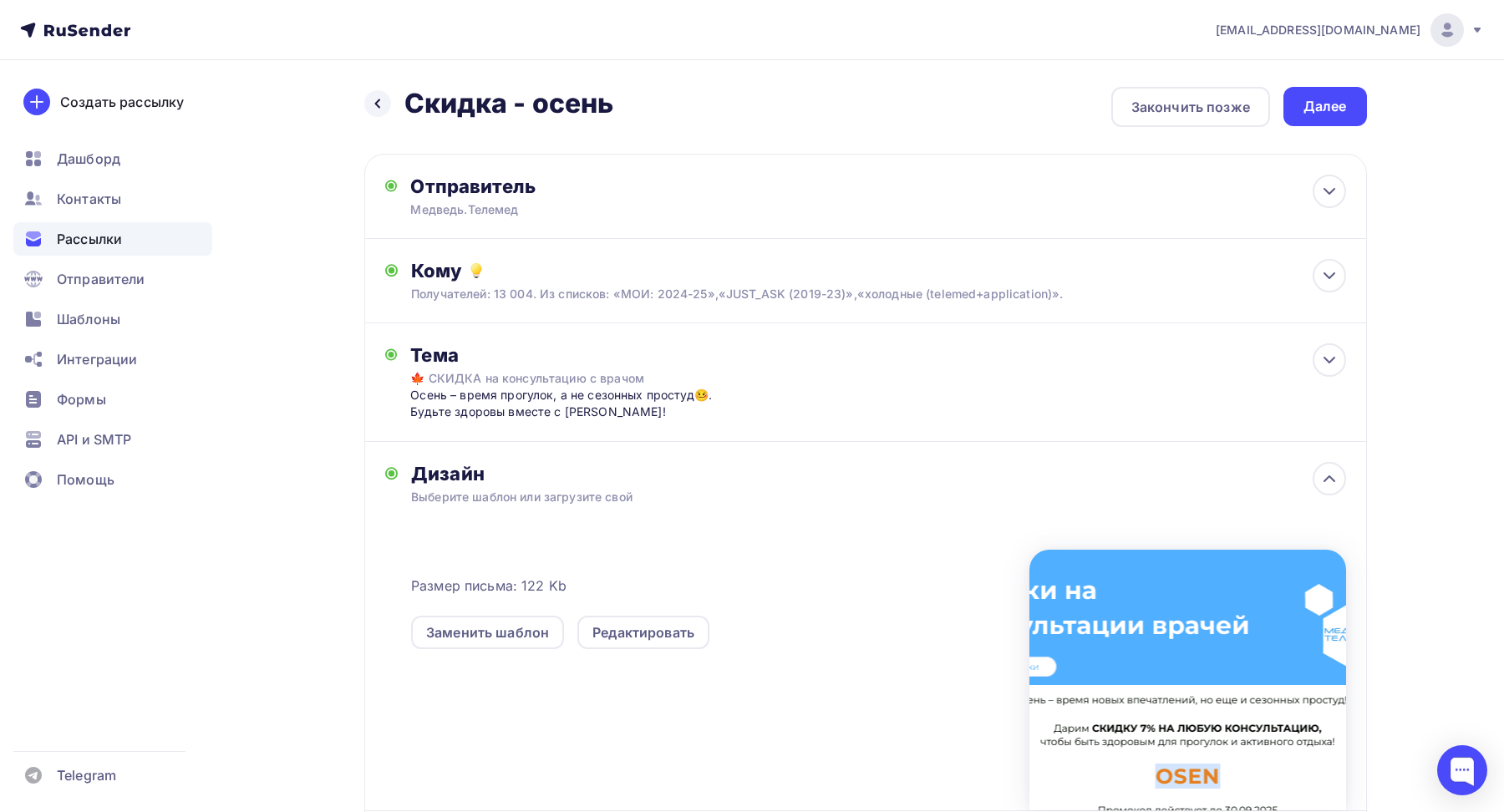
scroll to position [190, 0]
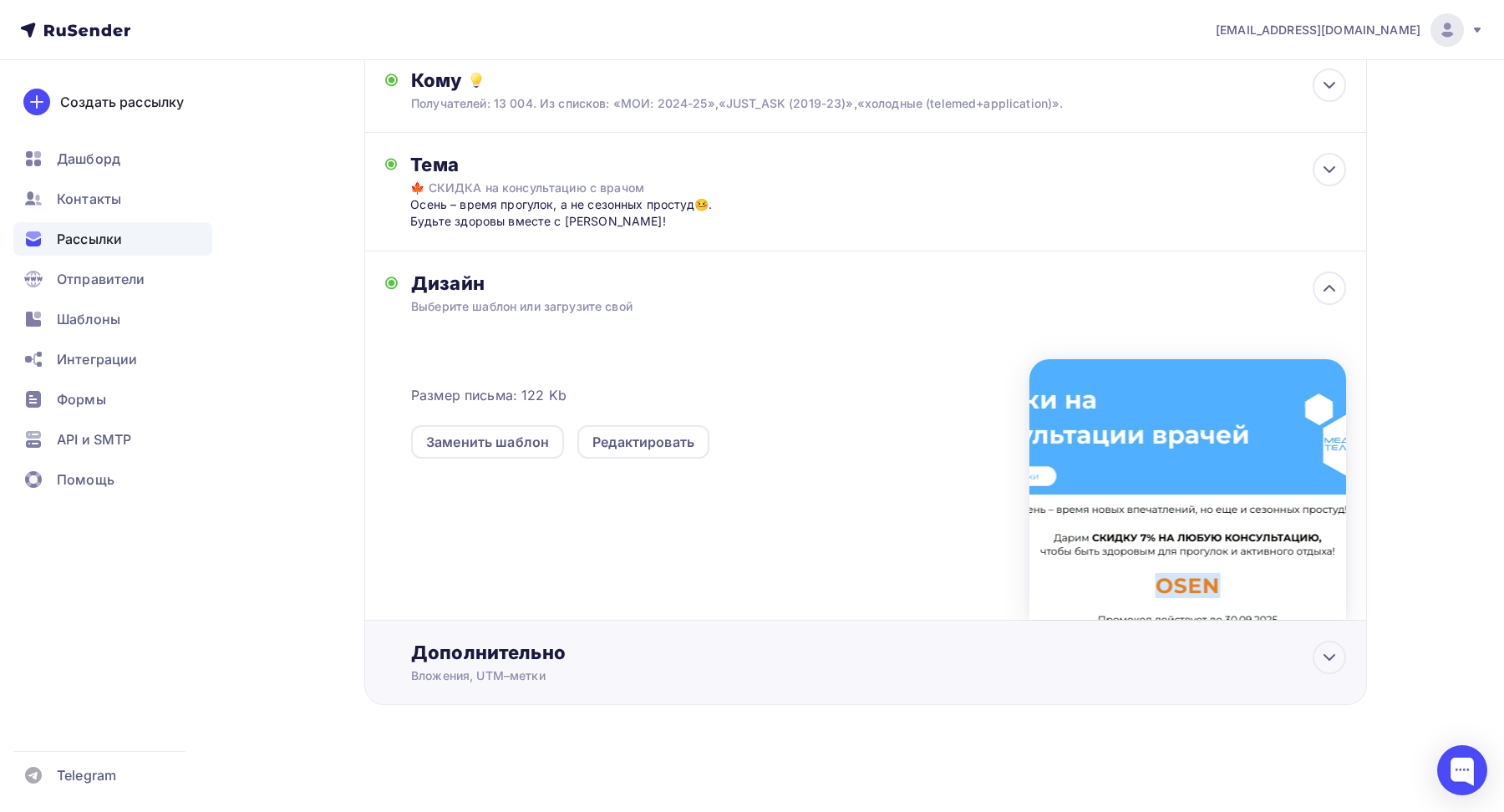
click at [591, 665] on div "Дополнительно Вложения, UTM–метки Вложения Добавить файл Максимальный суммарный…" at bounding box center [879, 663] width 934 height 44
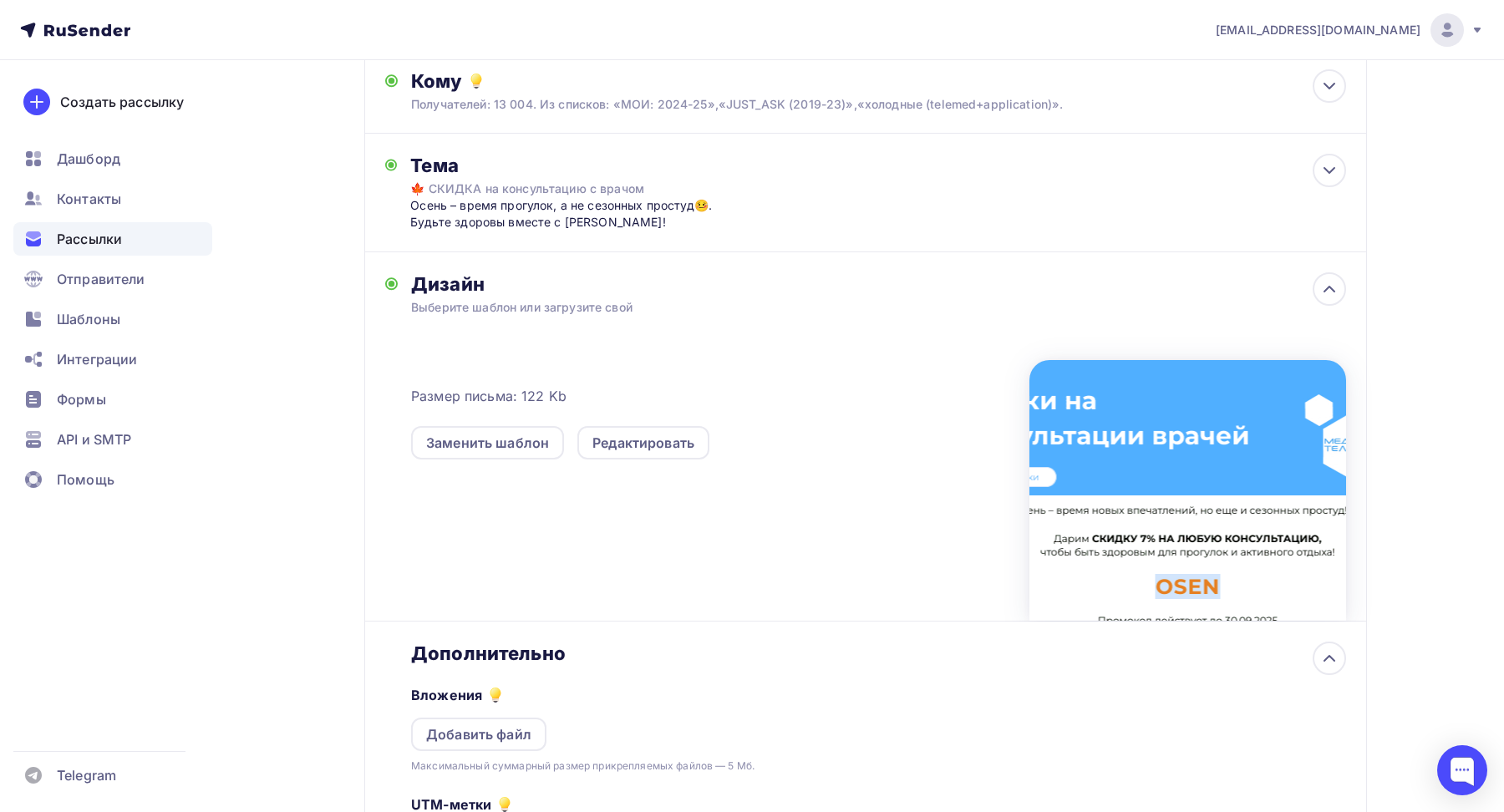
scroll to position [453, 0]
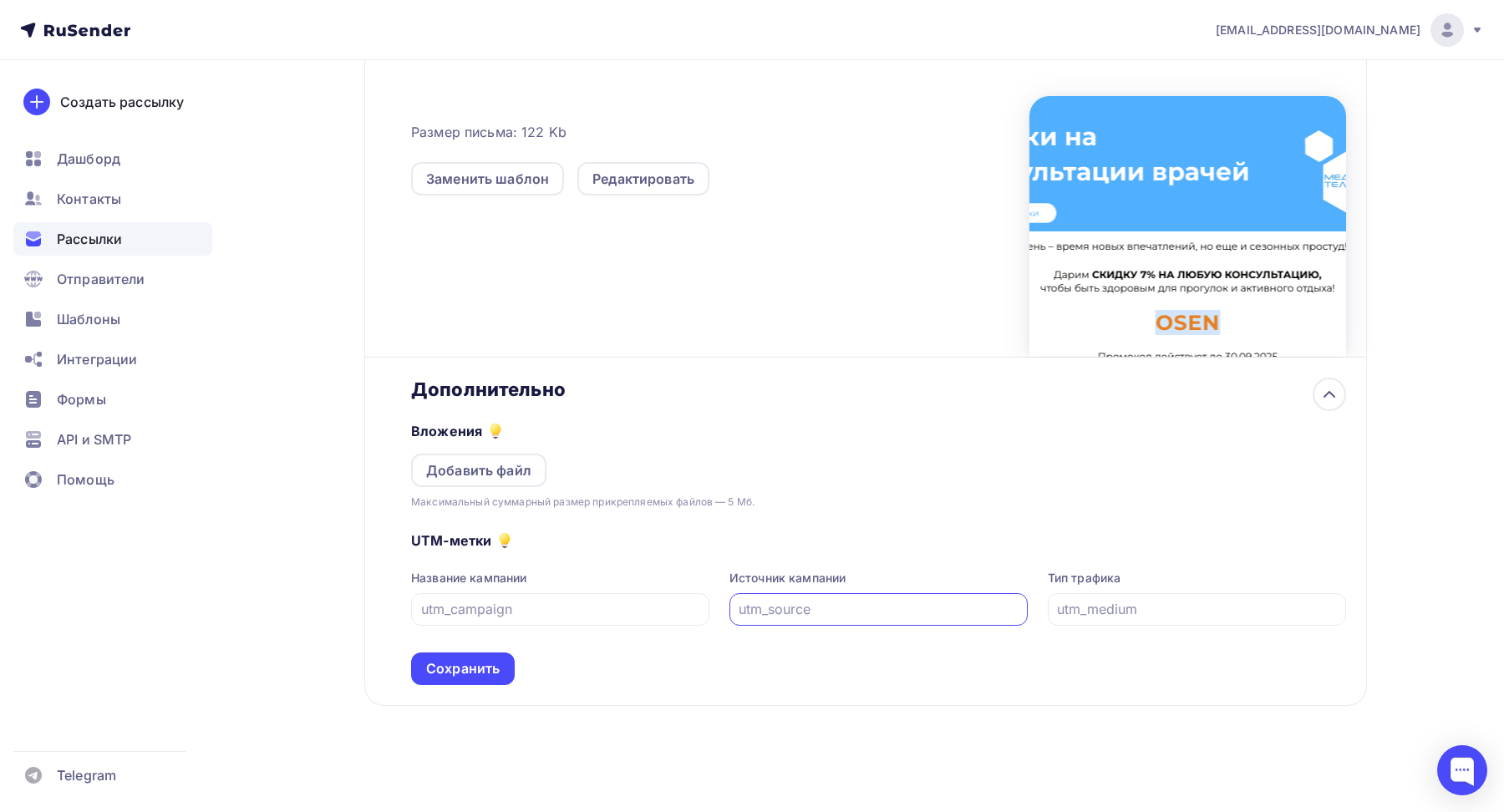
click at [769, 608] on input "text" at bounding box center [879, 609] width 279 height 20
type input "у"
type input "email"
click at [1111, 611] on input "text" at bounding box center [1196, 609] width 279 height 20
type input "osen_kupon"
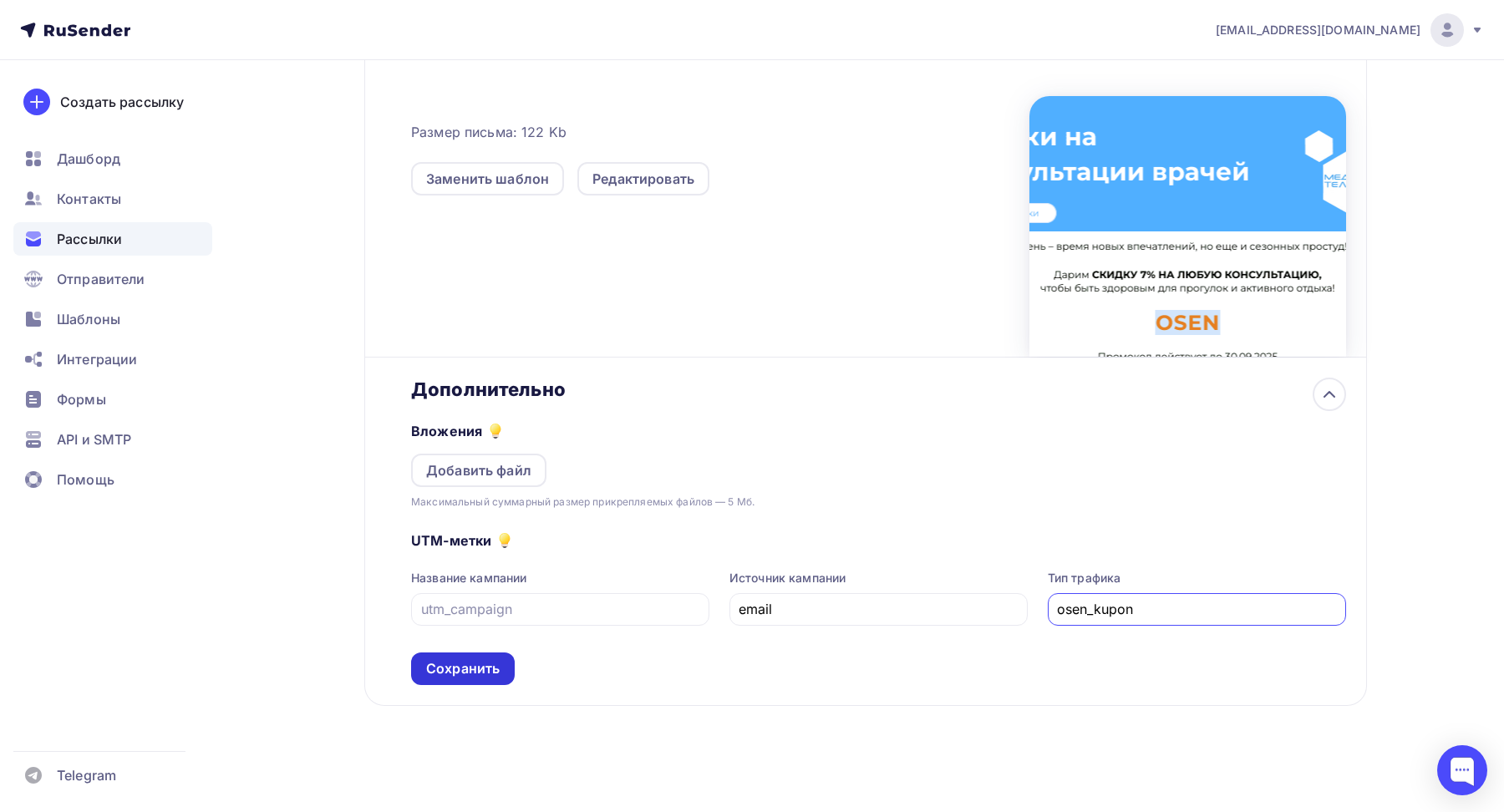
click at [507, 664] on div "Сохранить" at bounding box center [463, 669] width 104 height 33
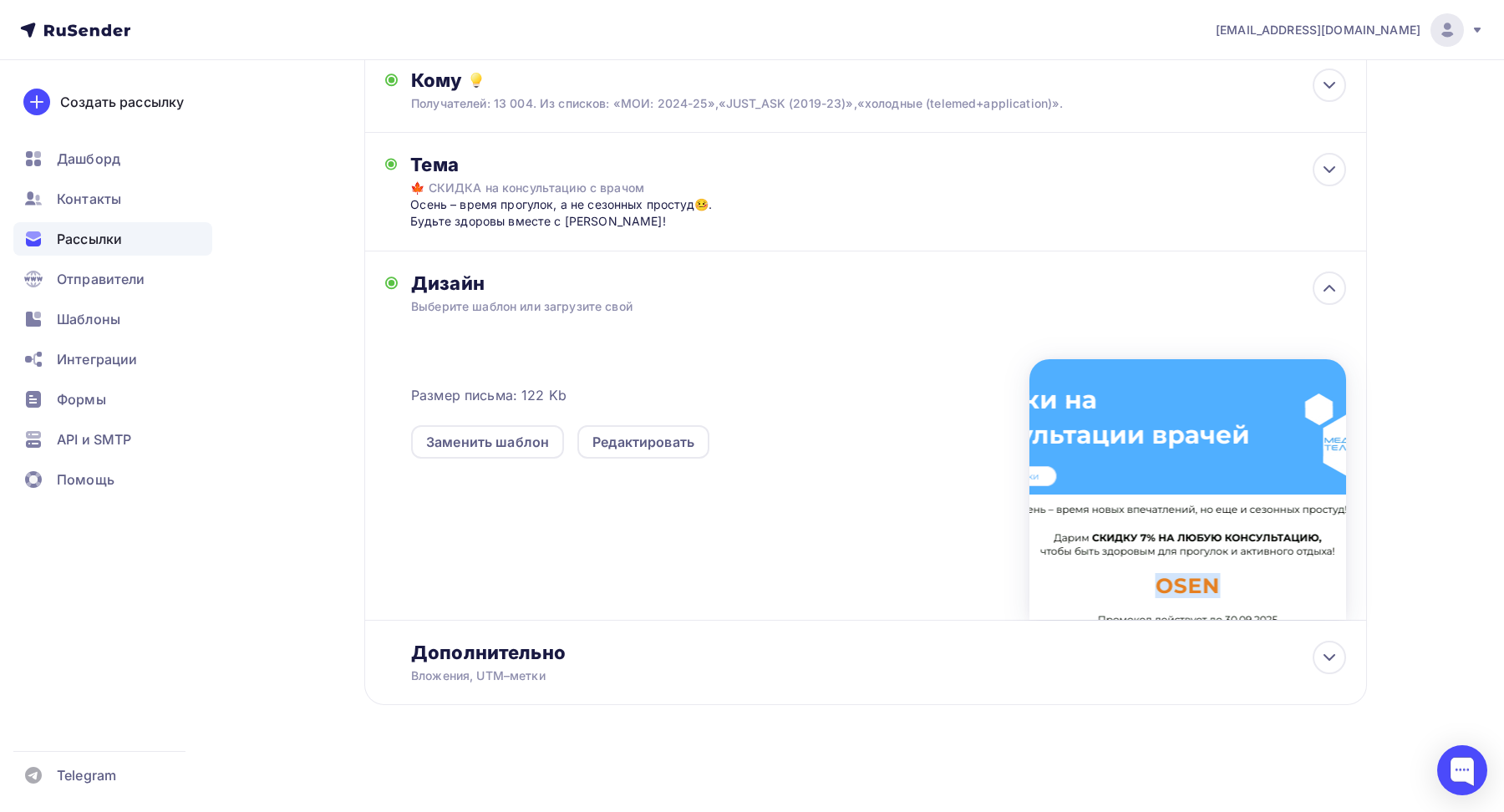
scroll to position [0, 0]
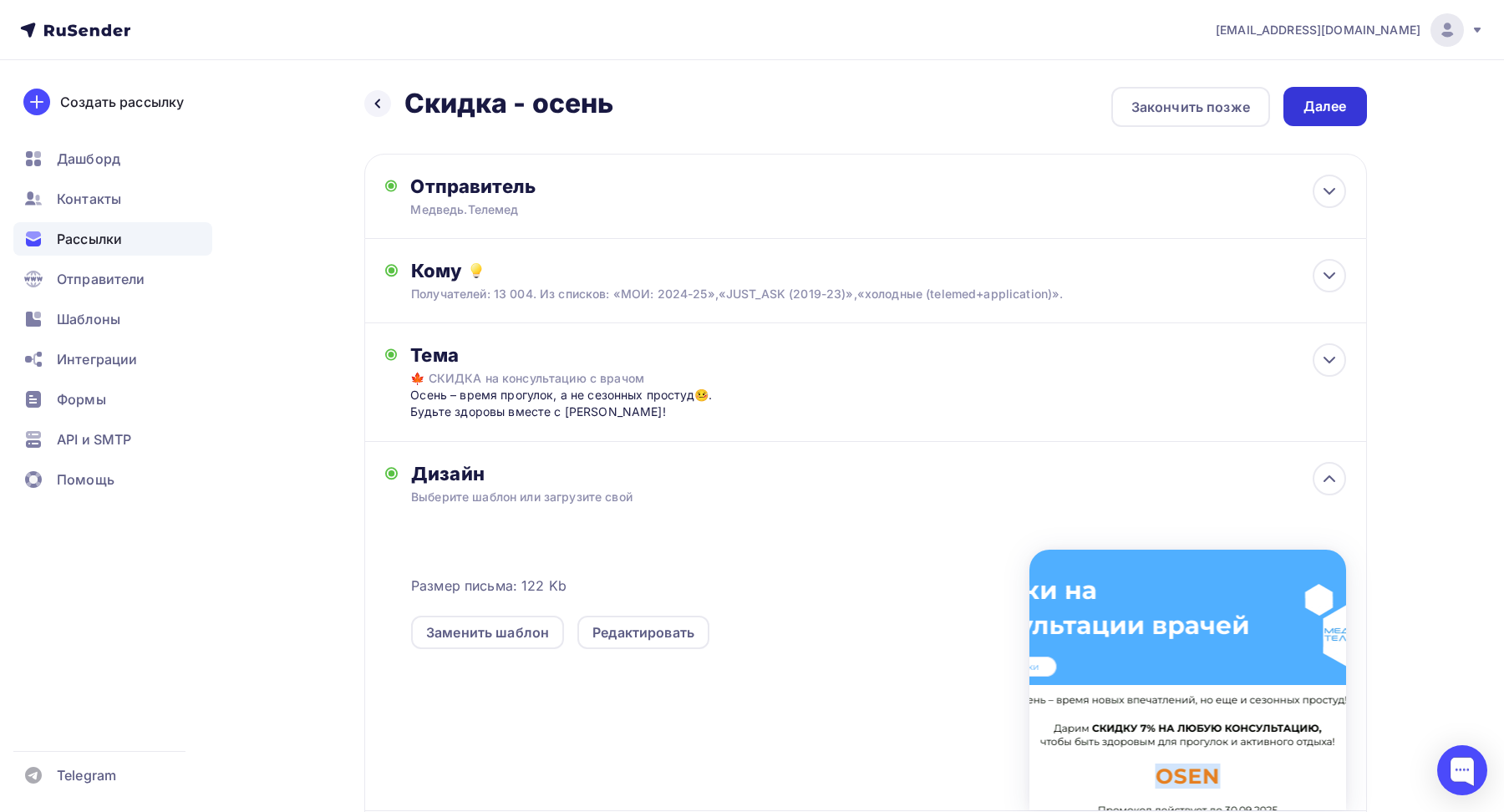
click at [1307, 113] on div "Далее" at bounding box center [1326, 106] width 44 height 19
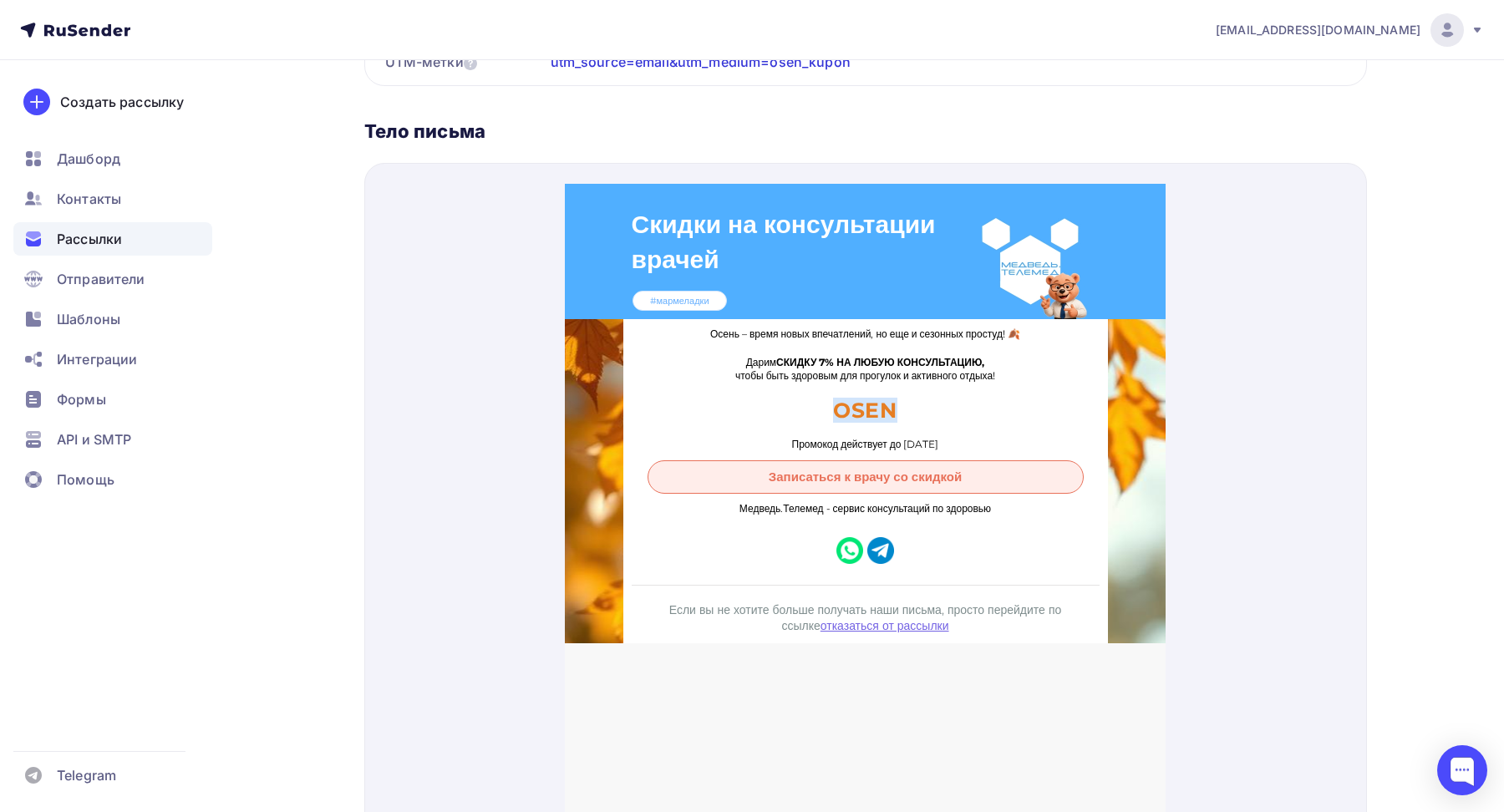
scroll to position [694, 0]
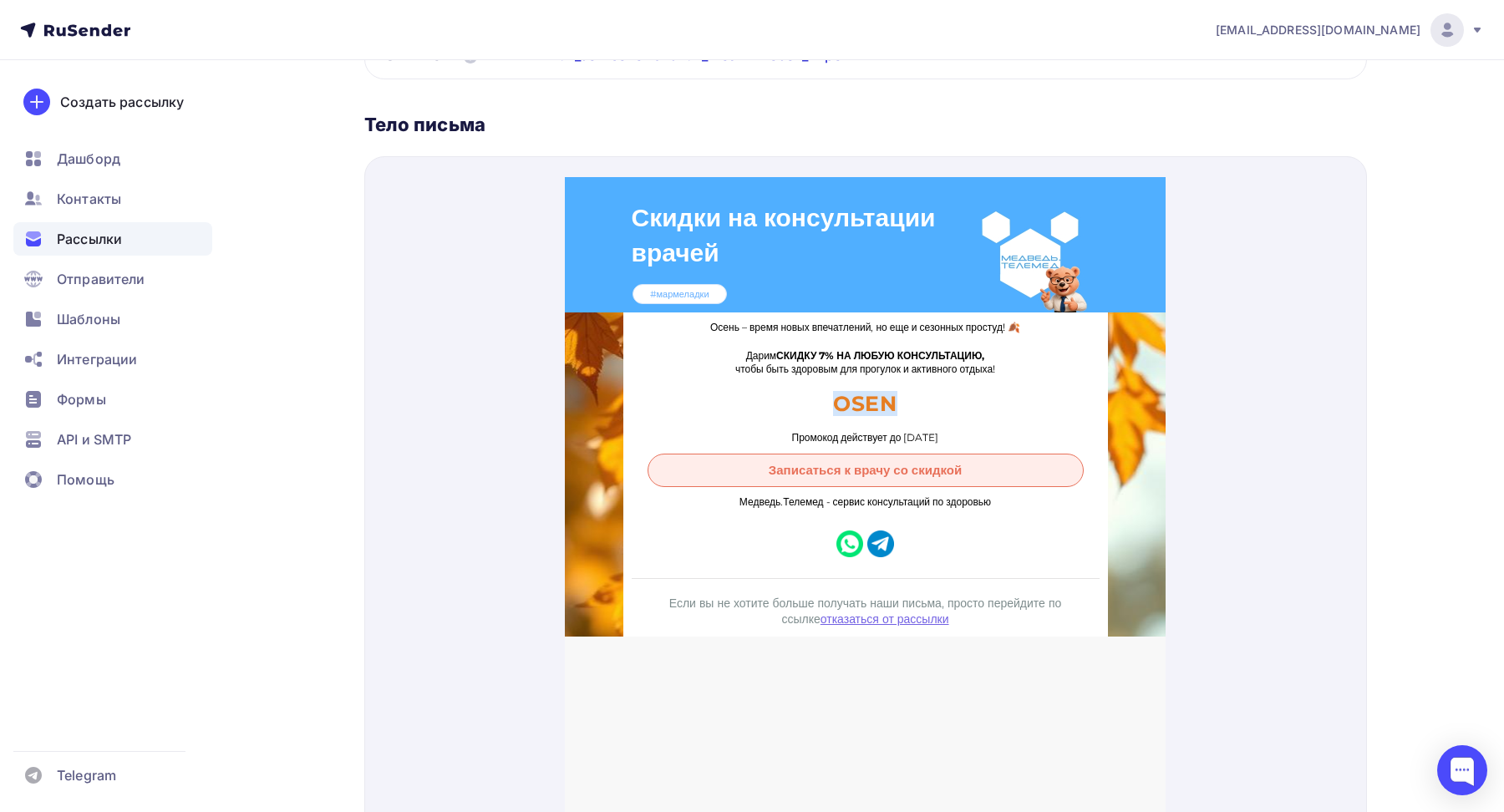
click at [856, 443] on span "Записаться к врачу со скидкой" at bounding box center [865, 450] width 434 height 32
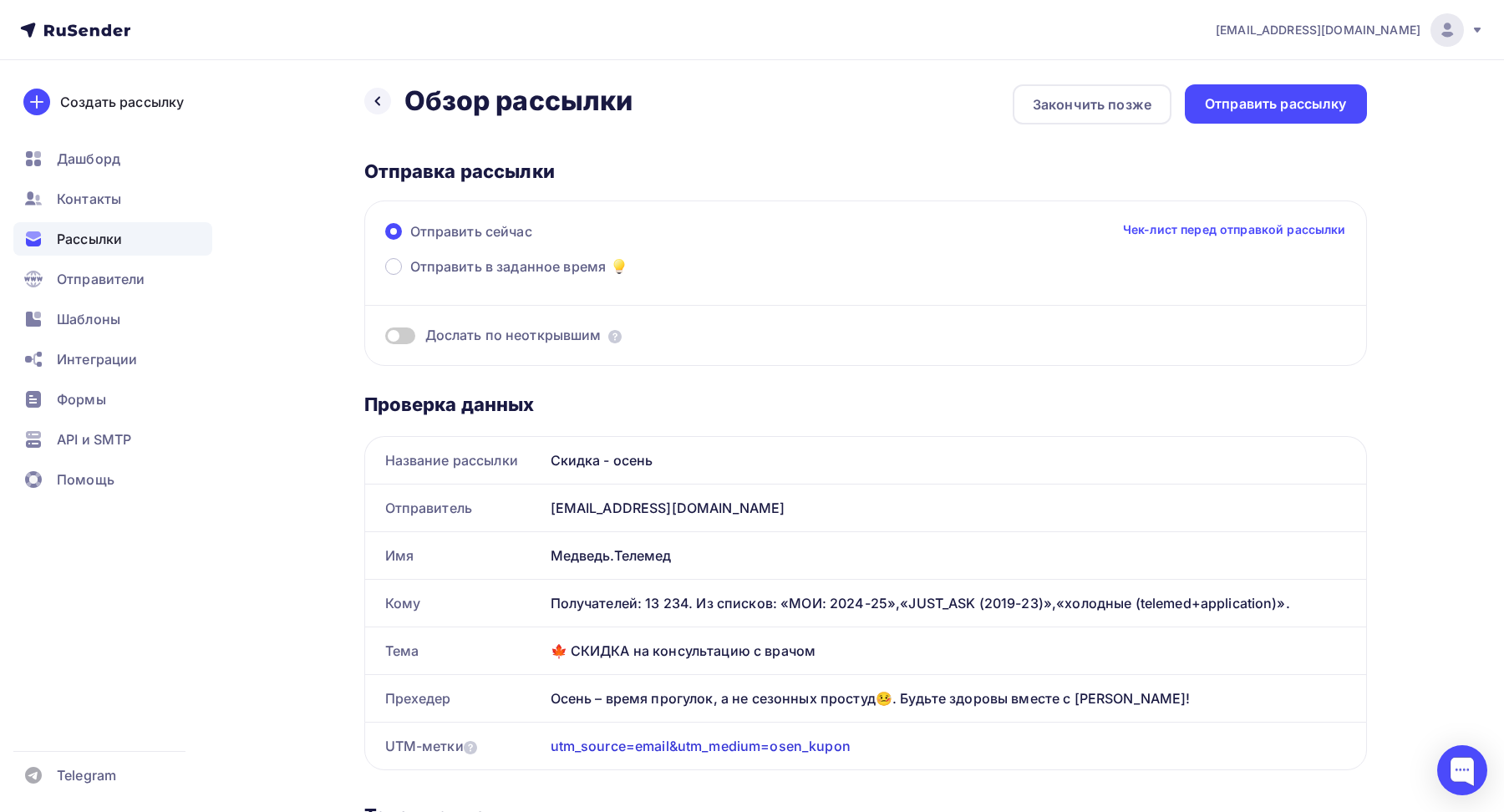
scroll to position [0, 0]
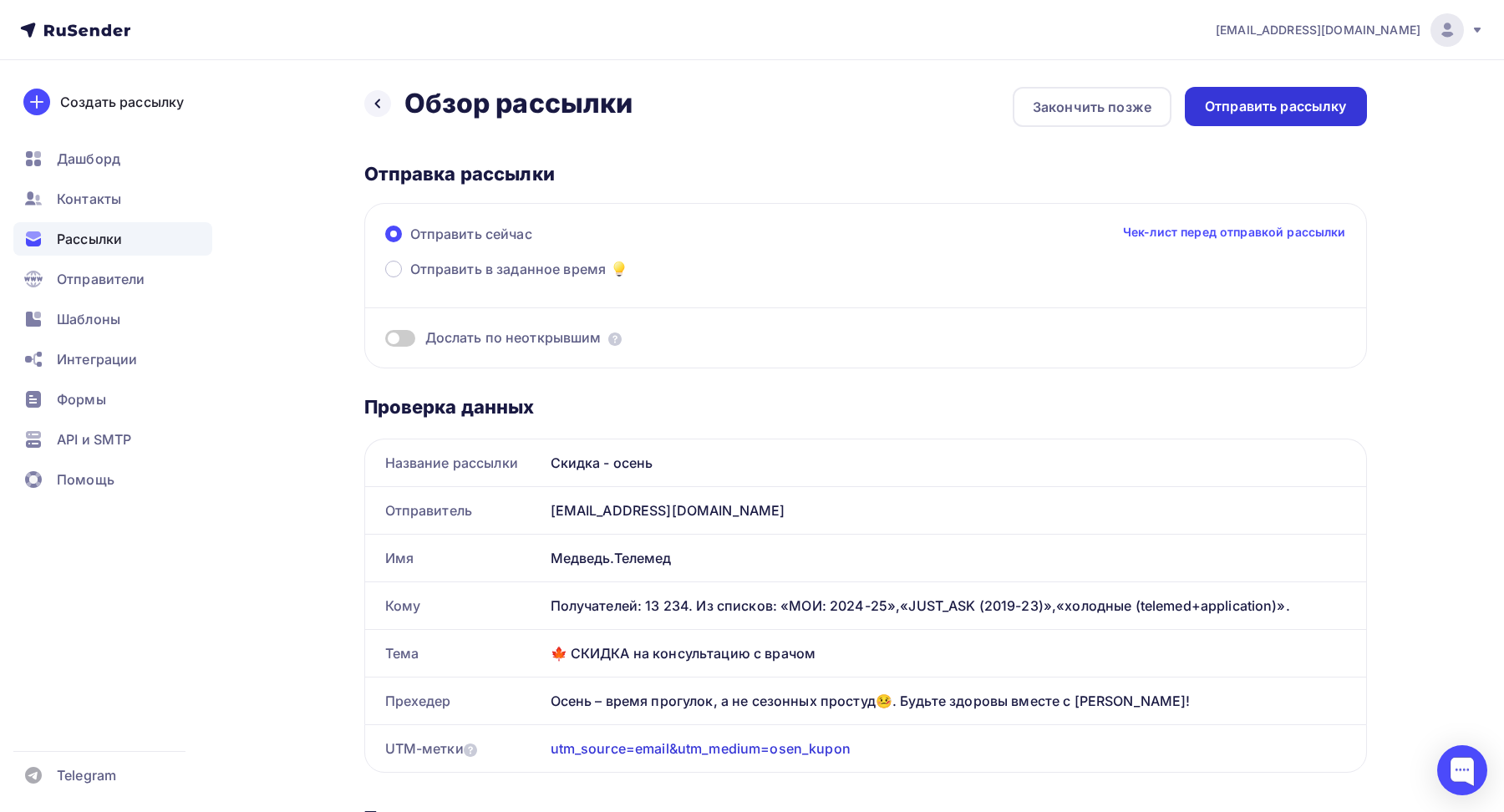
click at [1251, 107] on div "Отправить рассылку" at bounding box center [1276, 106] width 142 height 19
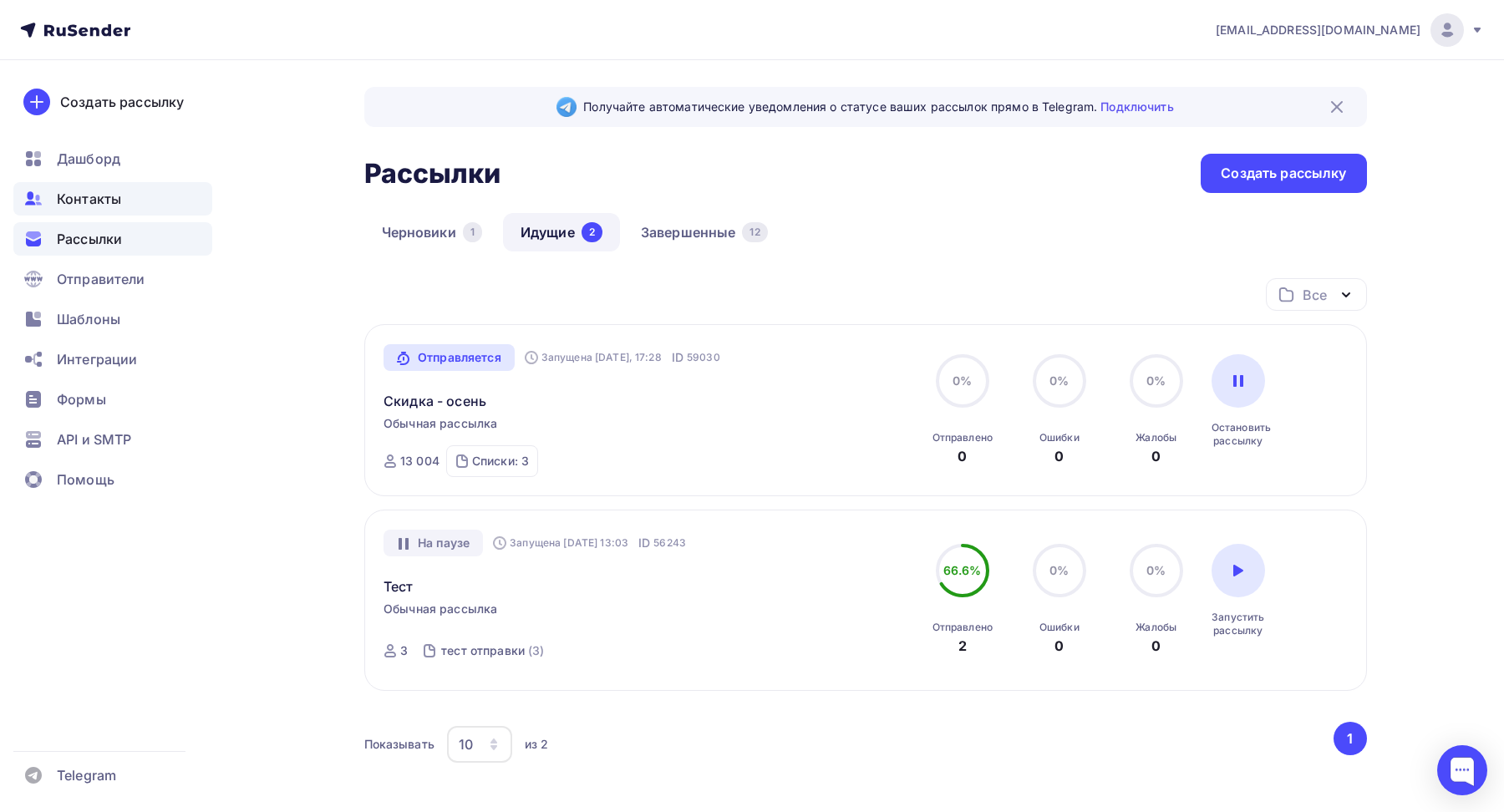
click at [90, 204] on span "Контакты" at bounding box center [88, 198] width 65 height 20
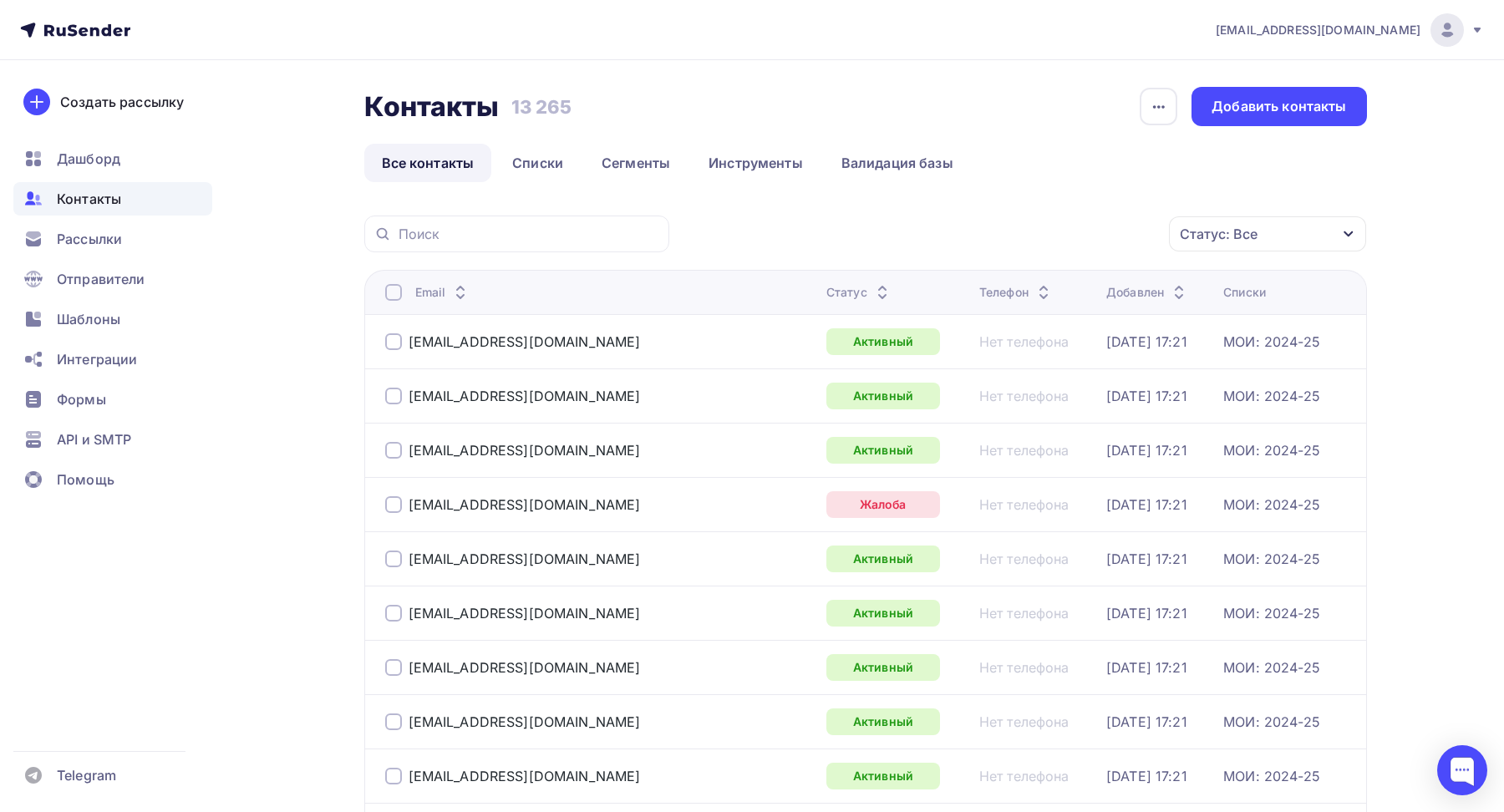
click at [872, 303] on icon at bounding box center [882, 297] width 20 height 20
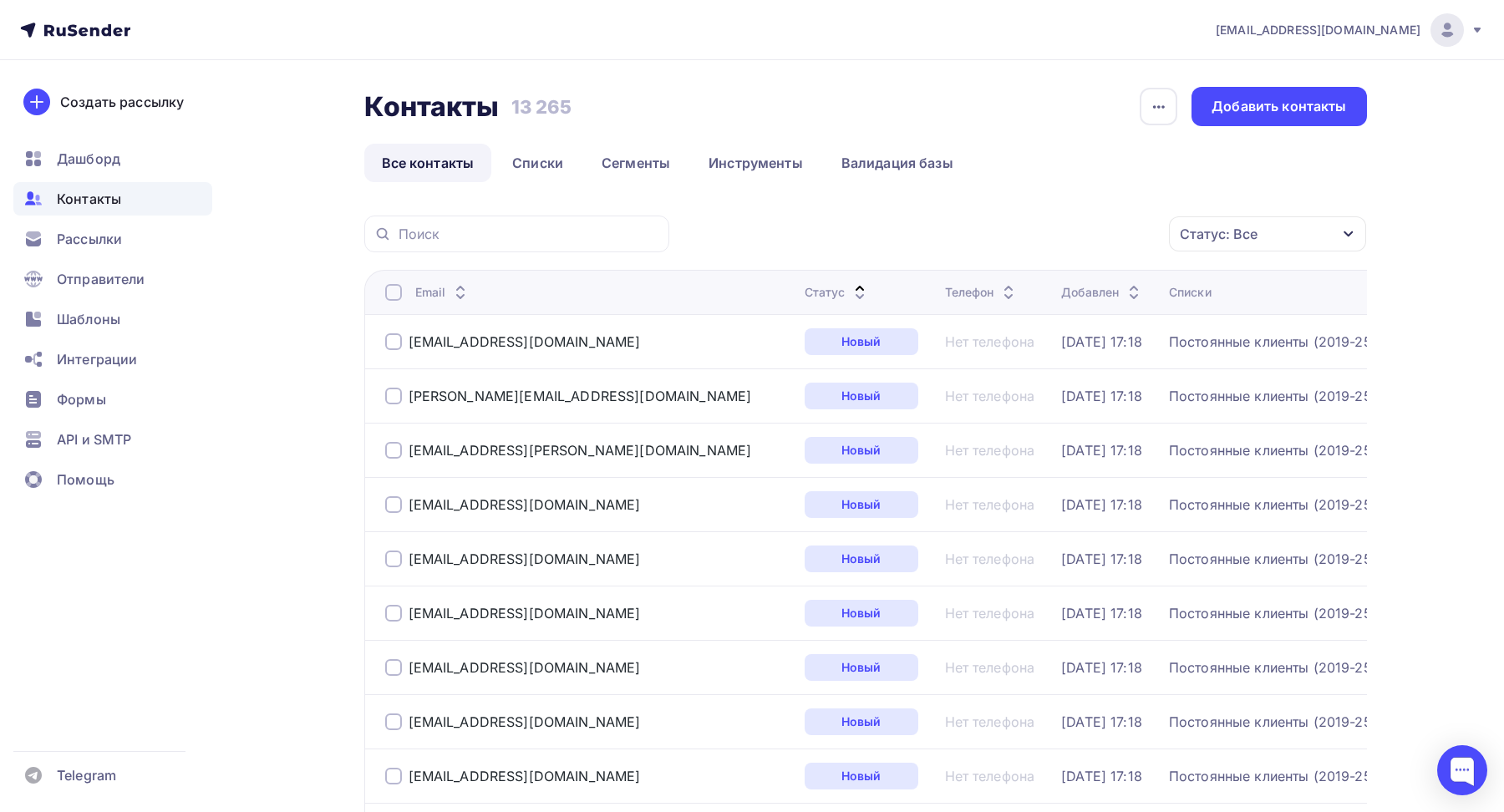
click at [850, 299] on icon at bounding box center [860, 297] width 20 height 20
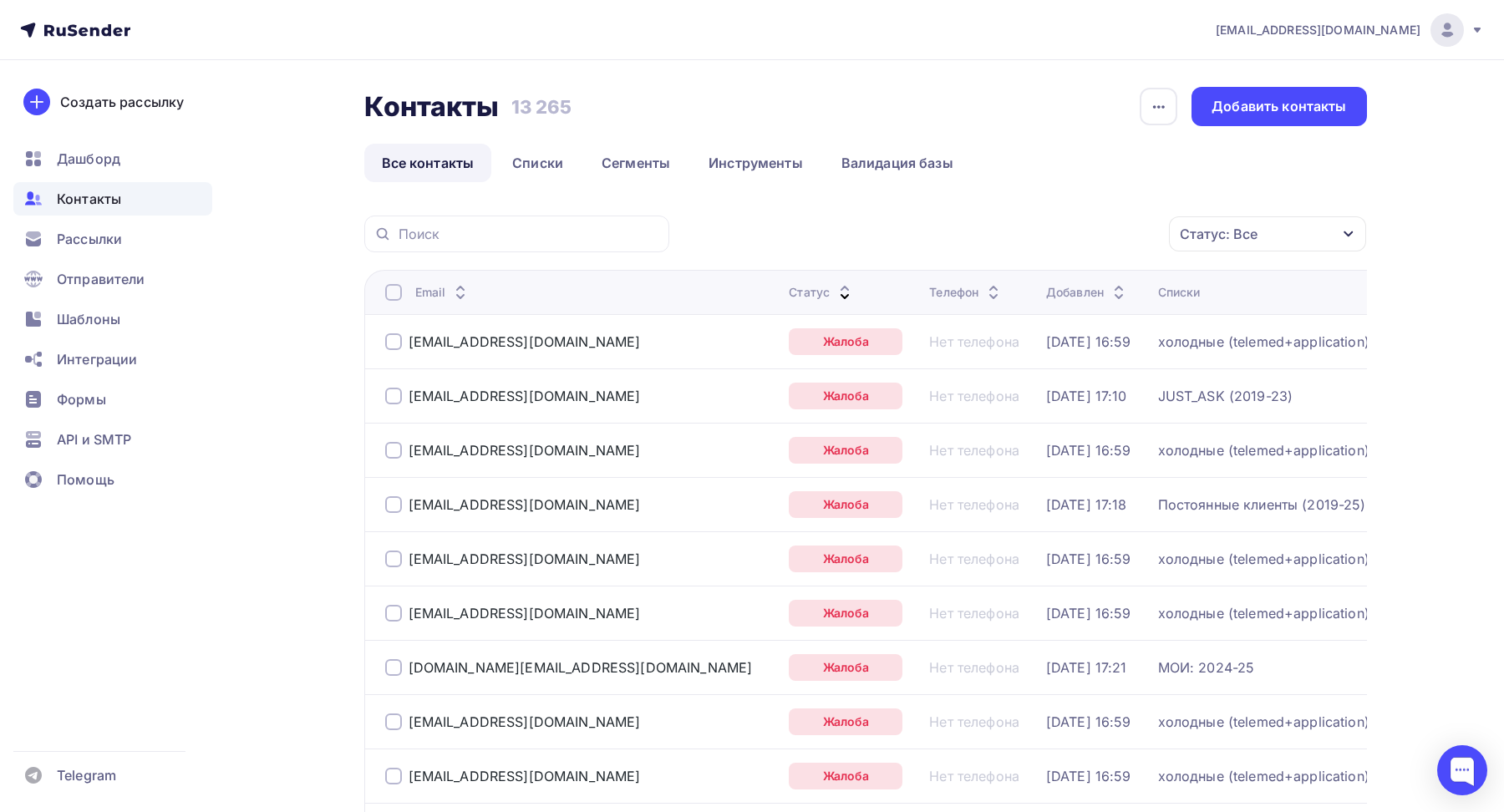
click at [1259, 245] on div "Статус: Все" at bounding box center [1267, 234] width 198 height 36
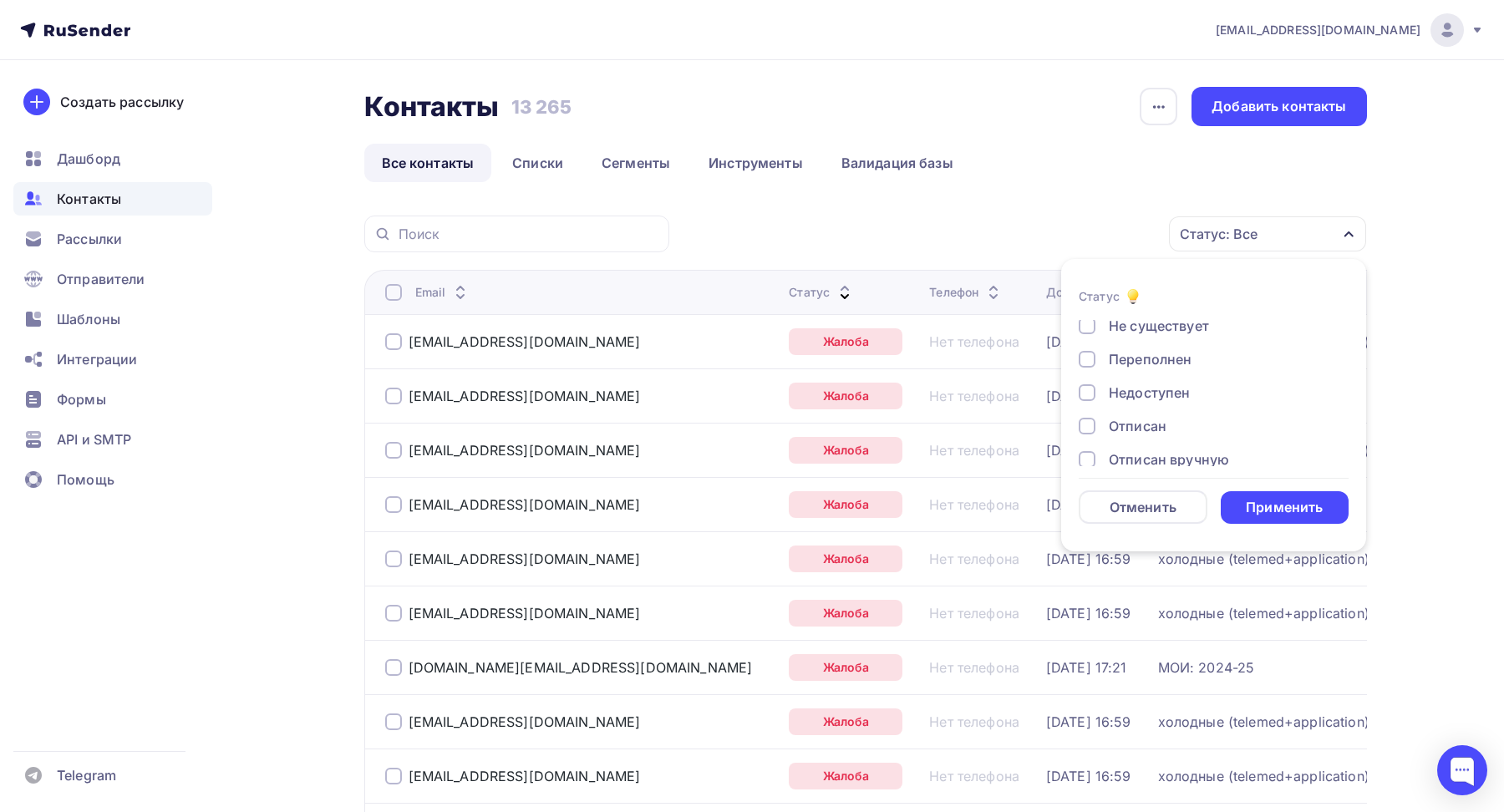
scroll to position [76, 0]
click at [1085, 386] on div at bounding box center [1087, 387] width 16 height 16
click at [1082, 358] on div at bounding box center [1087, 358] width 16 height 16
click at [1087, 382] on div at bounding box center [1087, 383] width 16 height 16
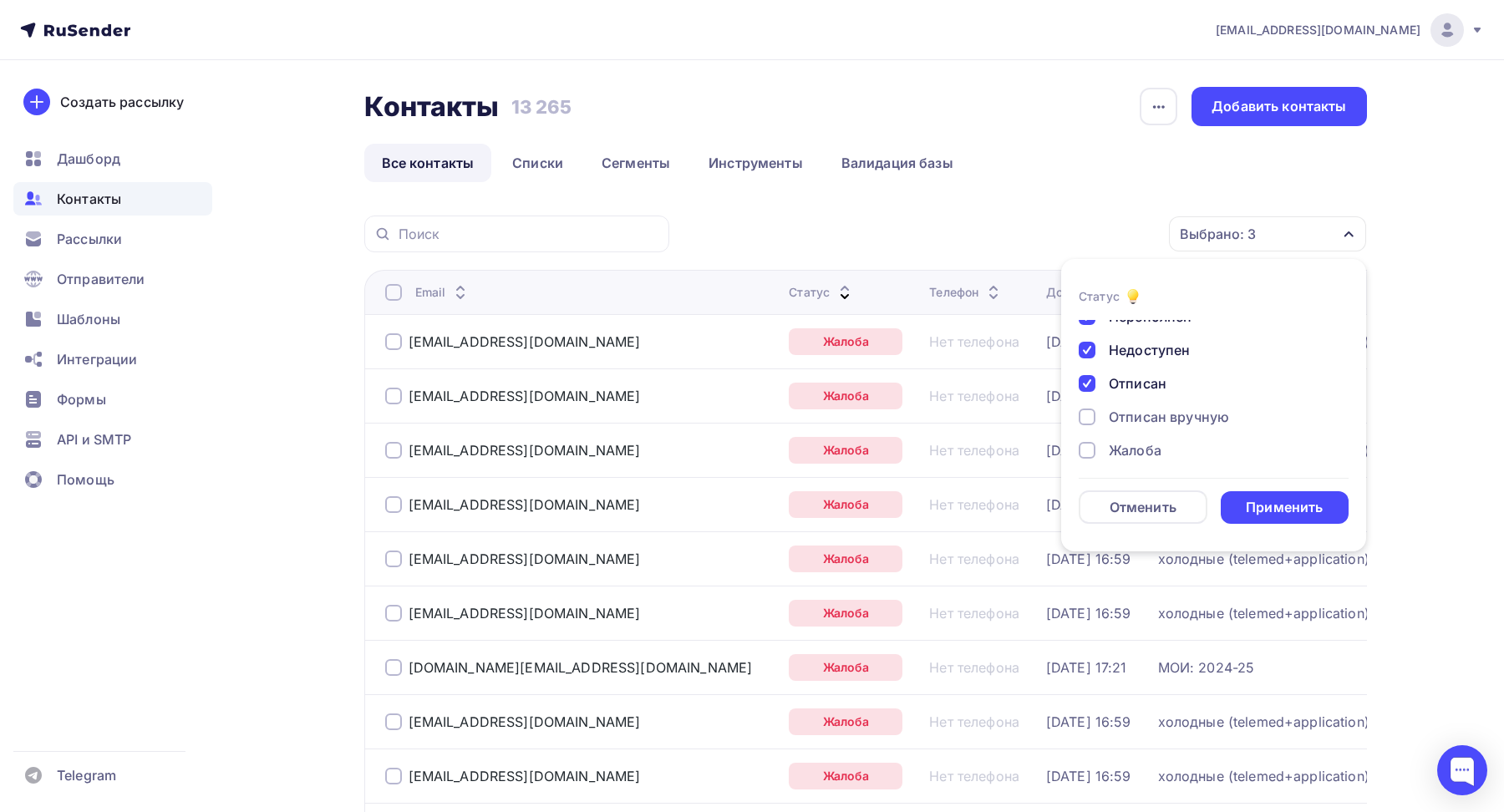
click at [1086, 417] on div at bounding box center [1087, 417] width 16 height 16
click at [1092, 435] on div at bounding box center [1087, 442] width 16 height 16
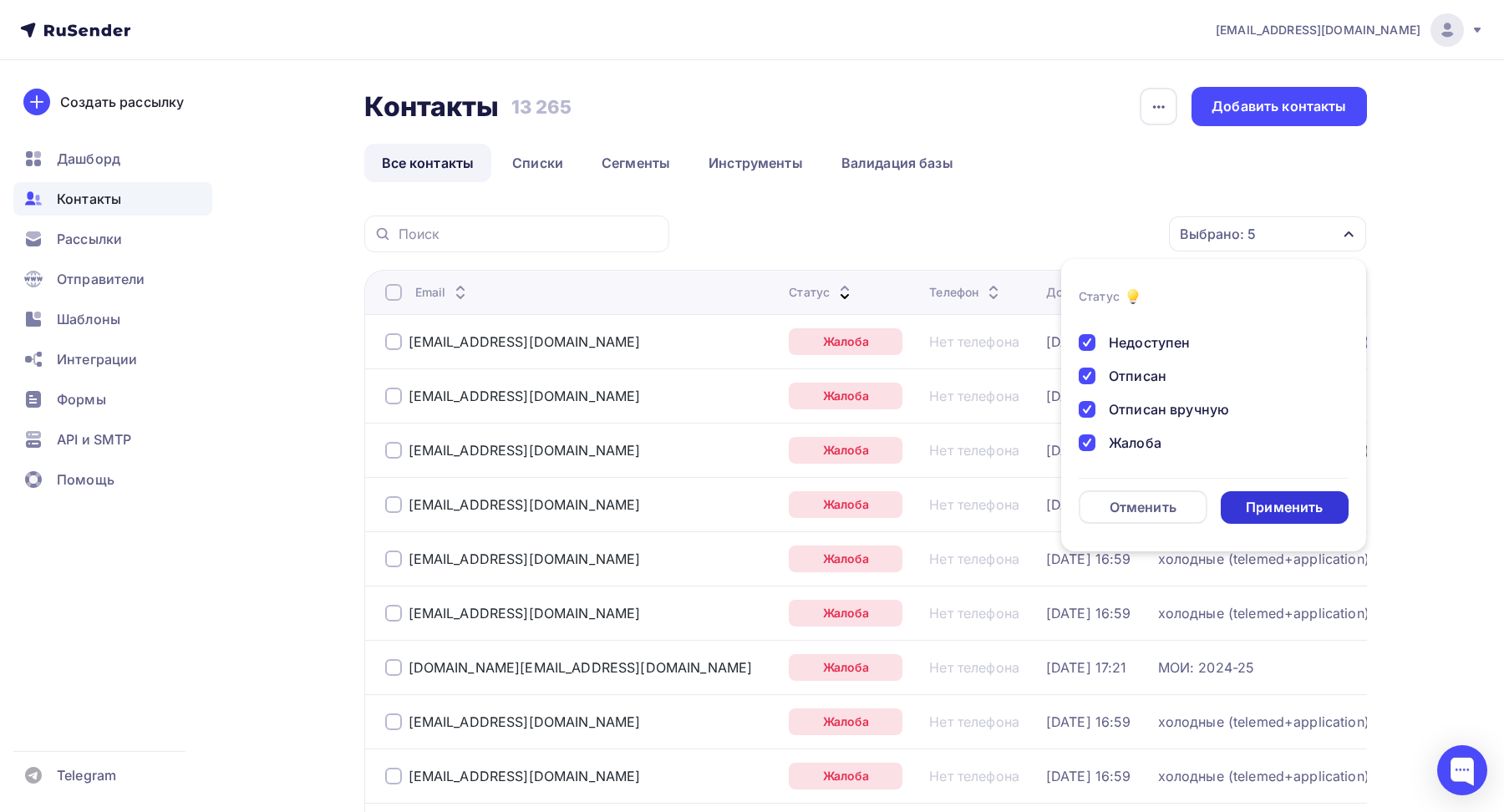
click at [1296, 506] on div "Применить" at bounding box center [1285, 507] width 76 height 19
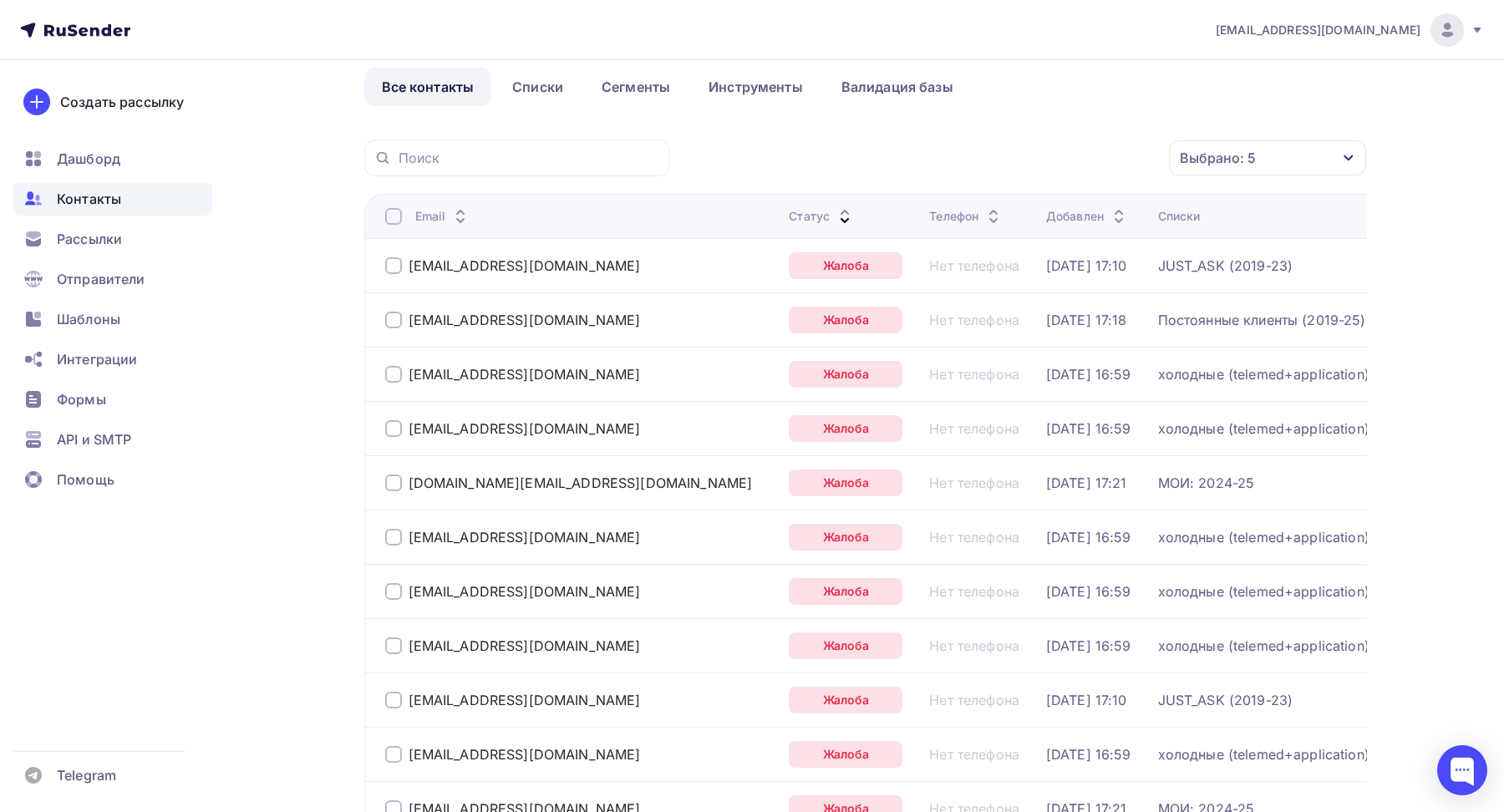
scroll to position [0, 0]
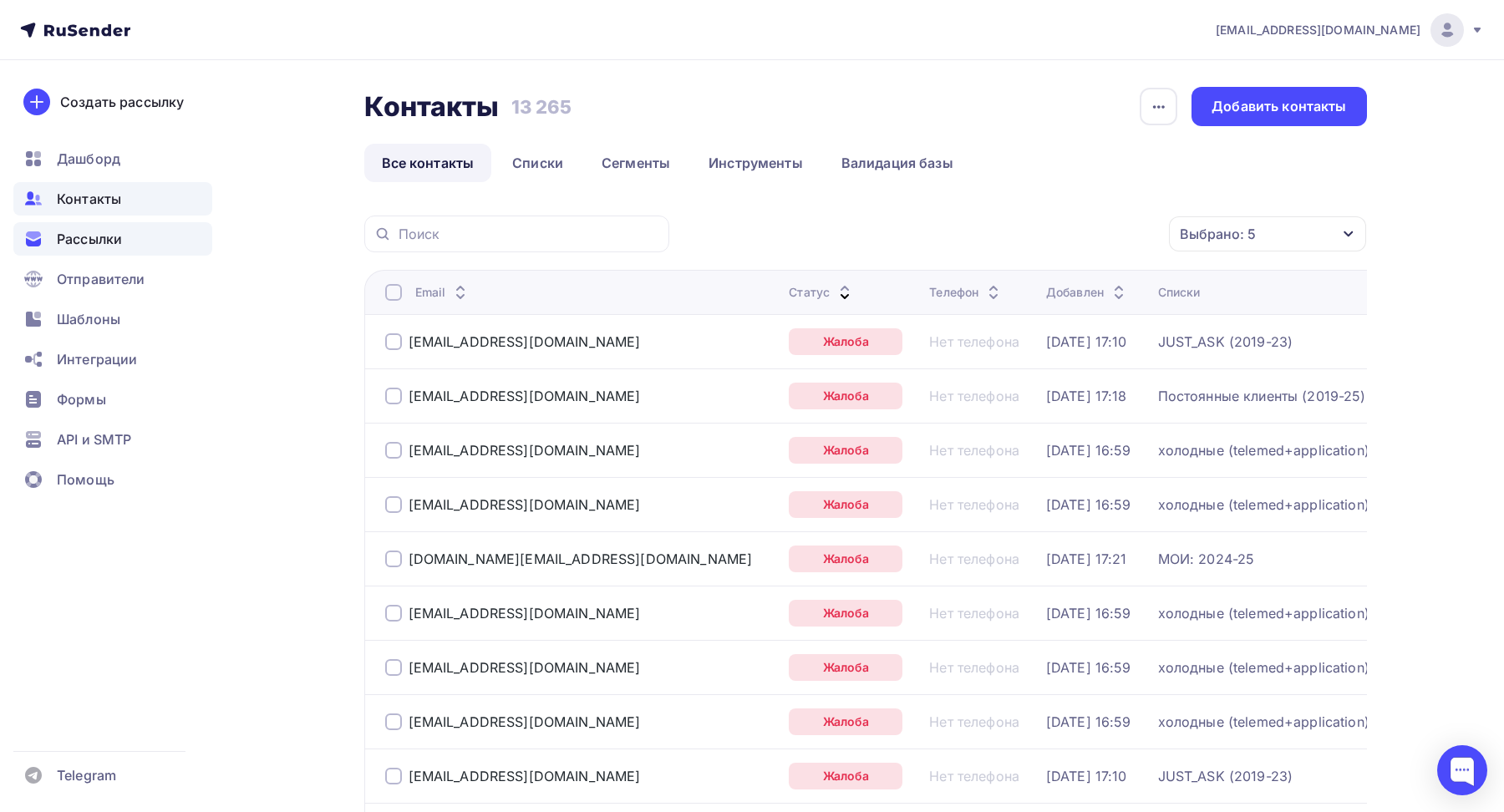
click at [76, 225] on div "Рассылки" at bounding box center [113, 239] width 198 height 34
